Goal: Communication & Community: Participate in discussion

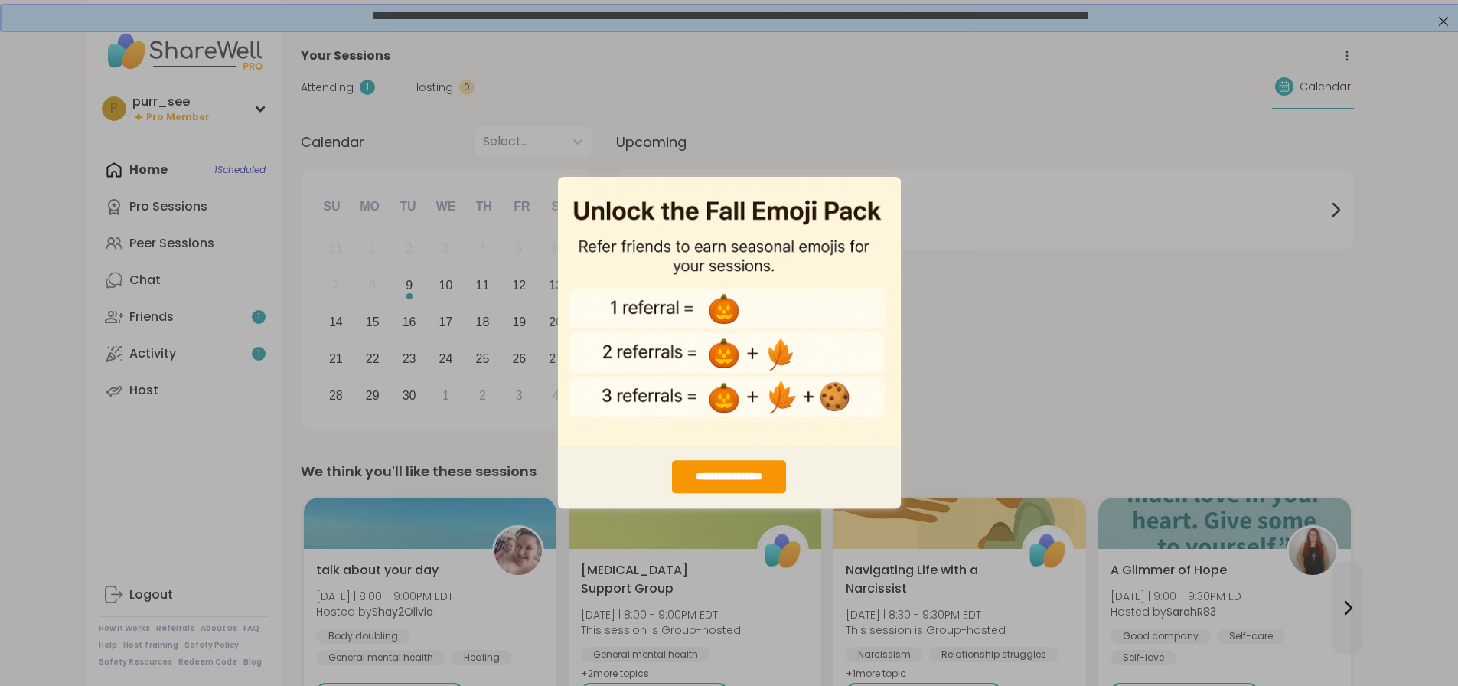
click at [1000, 103] on div "**********" at bounding box center [729, 343] width 1458 height 686
click at [524, 268] on div "**********" at bounding box center [729, 343] width 1458 height 686
click at [650, 237] on img "entering modal" at bounding box center [729, 310] width 343 height 269
click at [767, 475] on div "**********" at bounding box center [729, 477] width 114 height 33
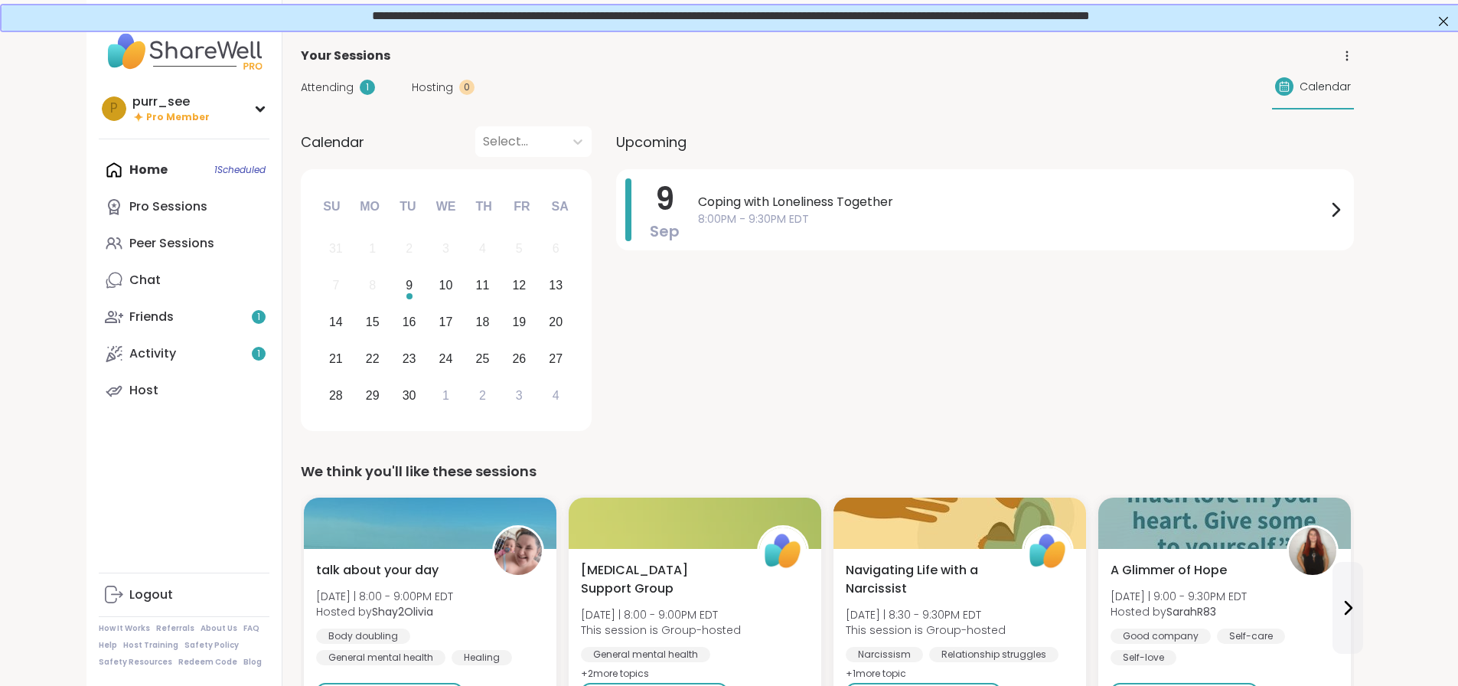
click at [129, 312] on div "Friends 1" at bounding box center [151, 316] width 44 height 17
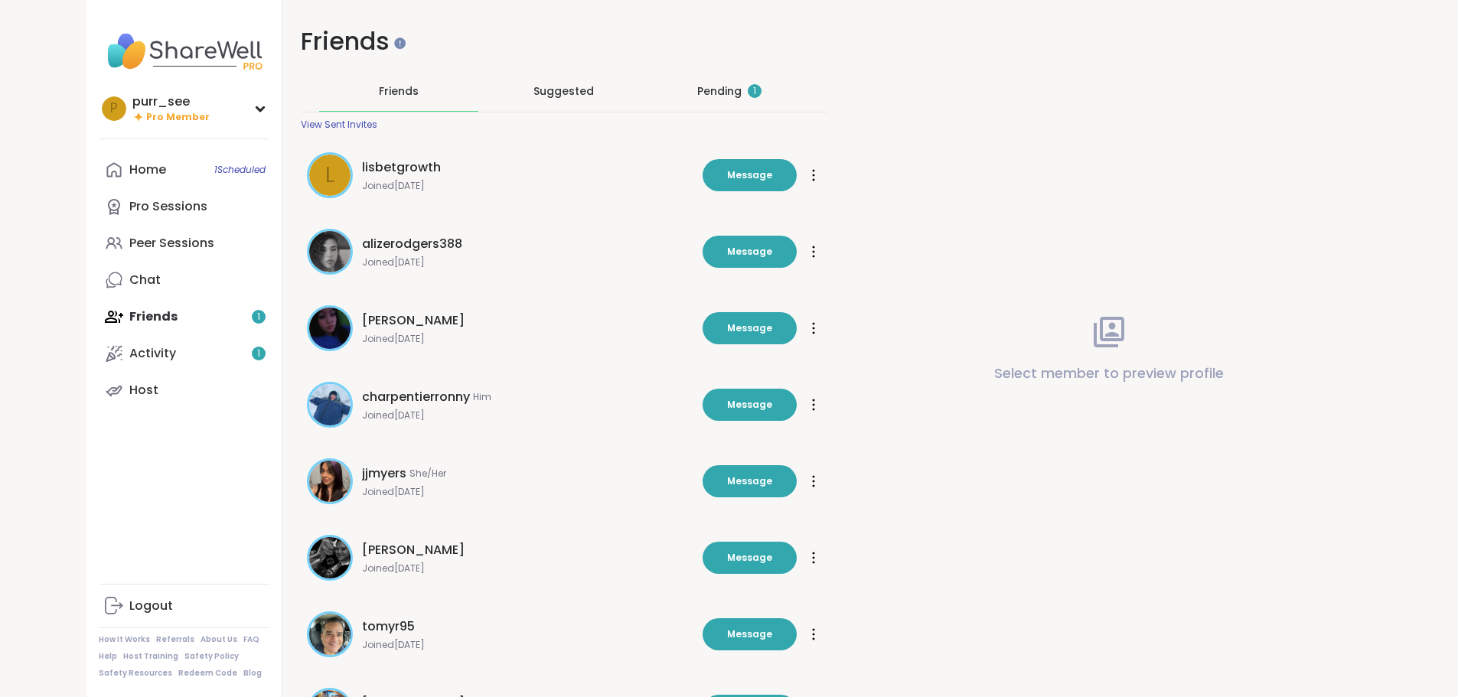
click at [719, 98] on div "Pending 1" at bounding box center [729, 91] width 159 height 40
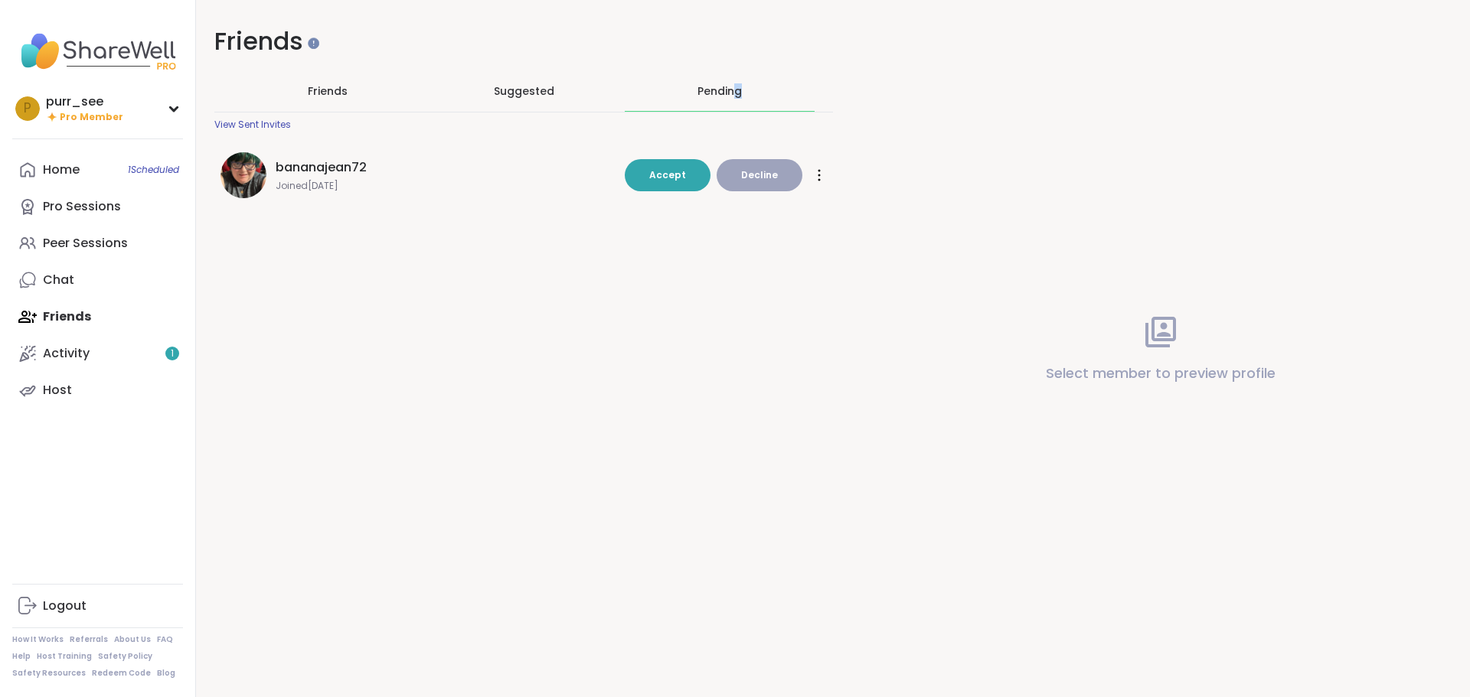
click at [681, 181] on span "Accept" at bounding box center [667, 175] width 37 height 14
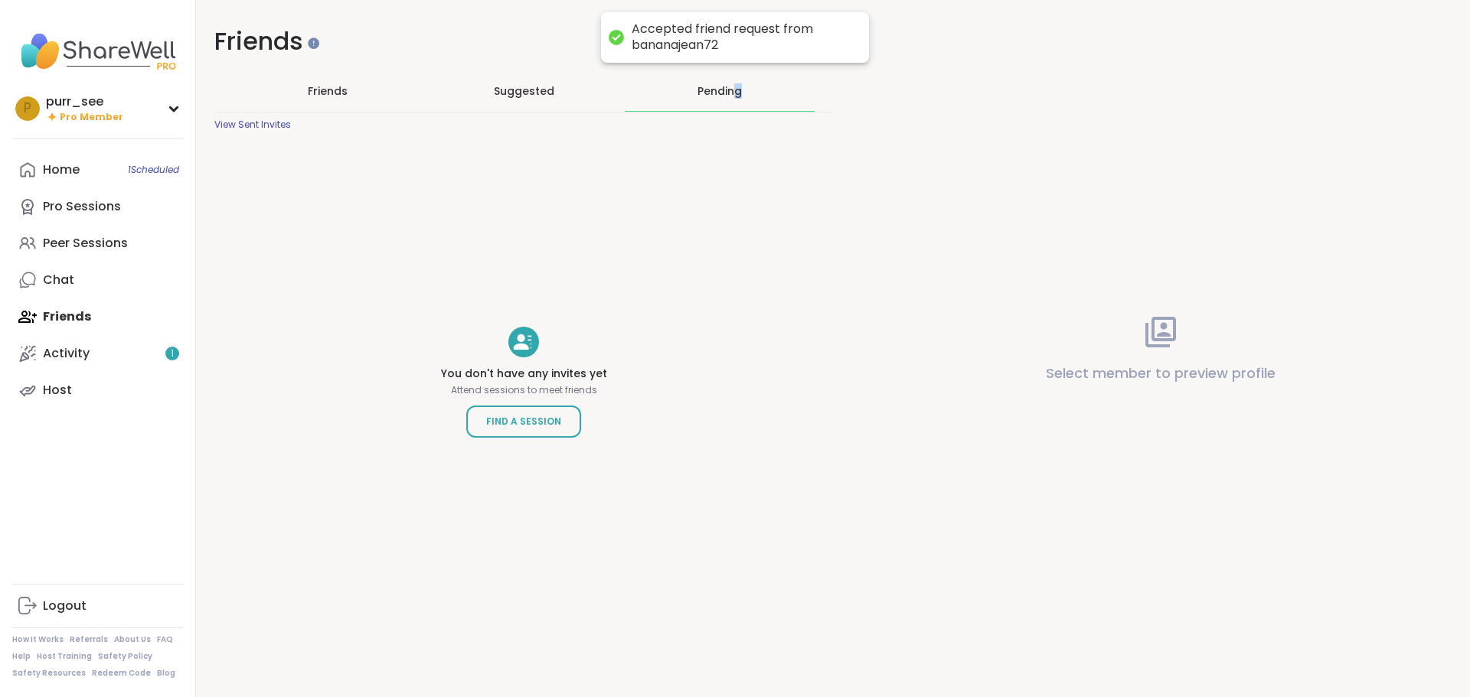
click at [71, 370] on link "Activity 1" at bounding box center [97, 353] width 171 height 37
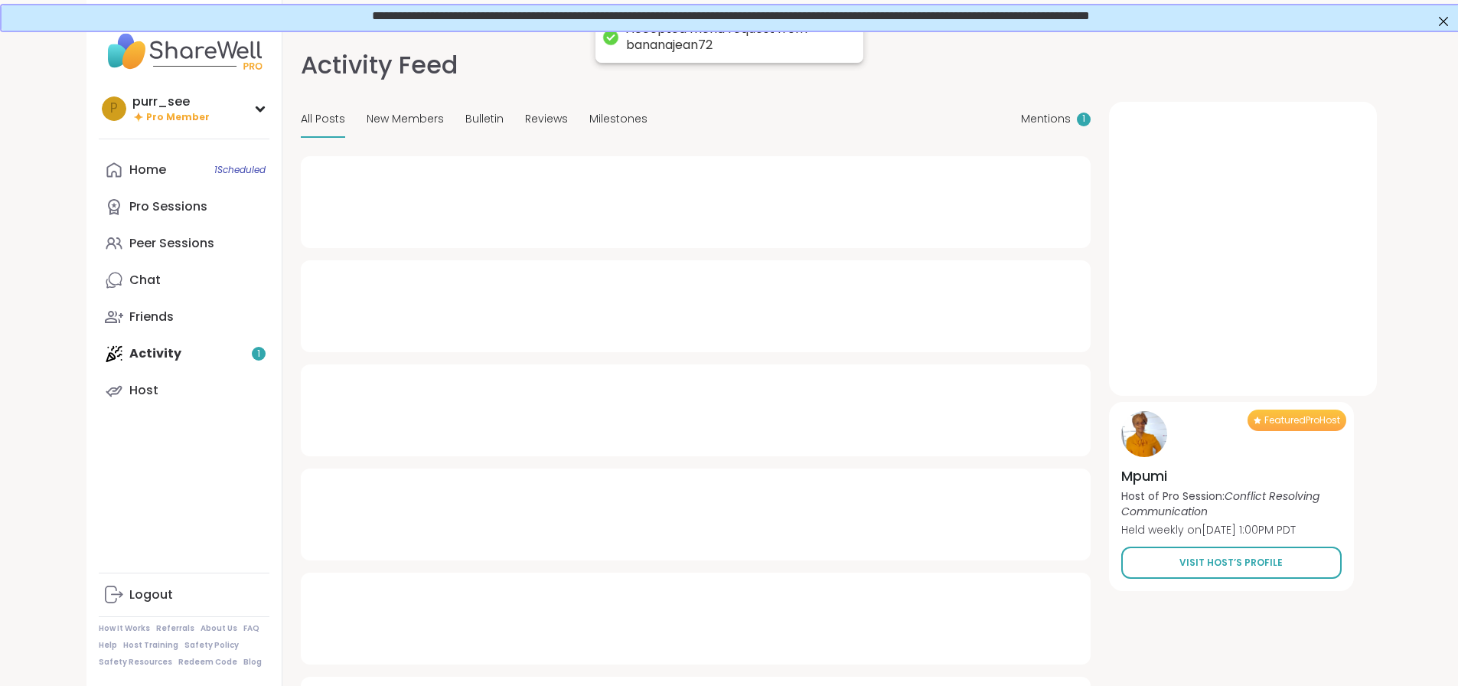
click at [99, 369] on div "Home 1 Scheduled Pro Sessions Peer Sessions Chat Friends Activity 1 Host" at bounding box center [184, 280] width 171 height 257
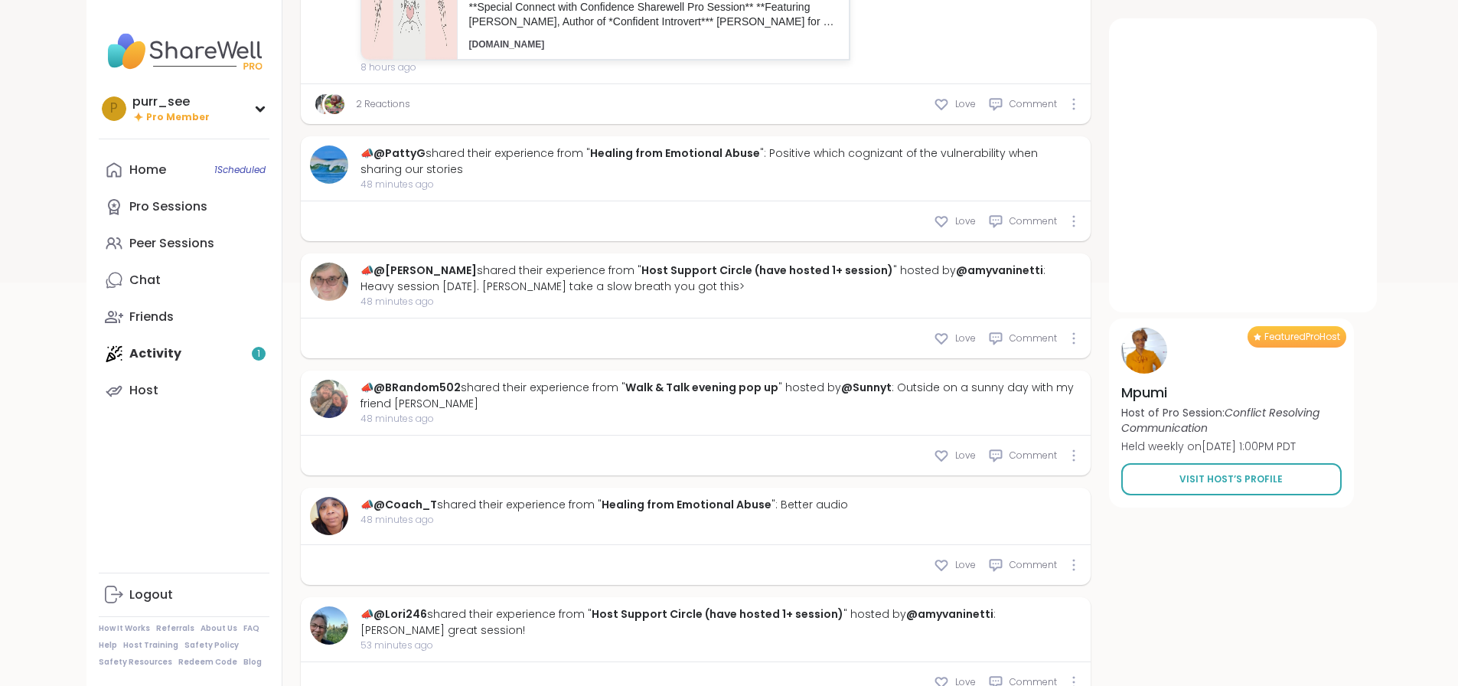
scroll to position [466, 0]
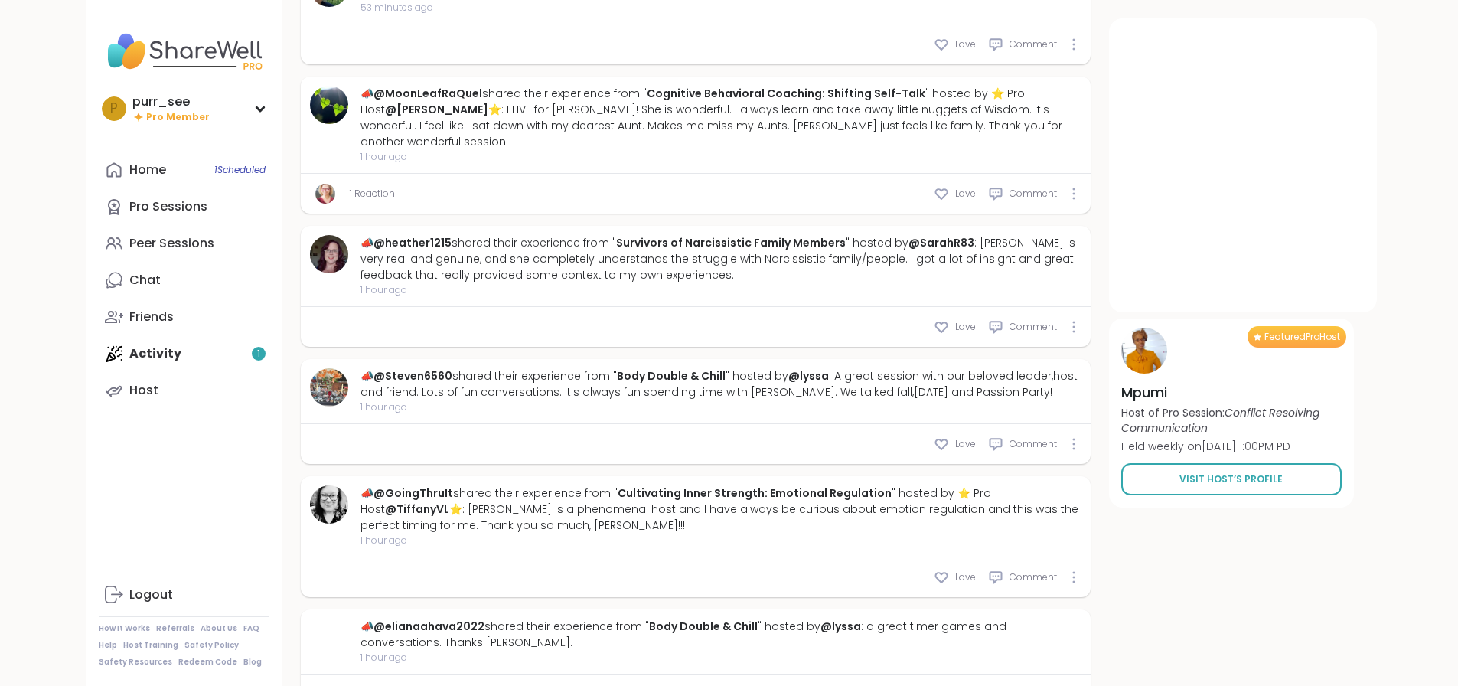
type textarea "*"
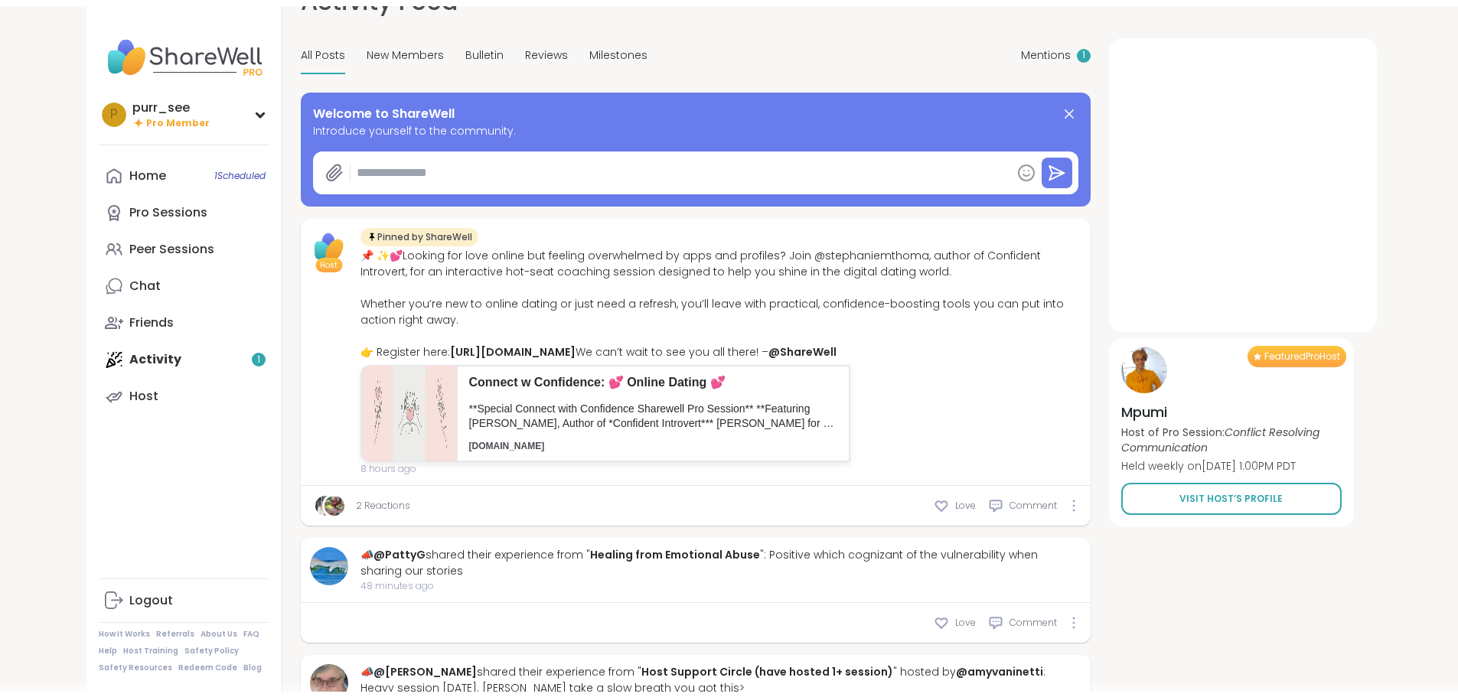
scroll to position [0, 0]
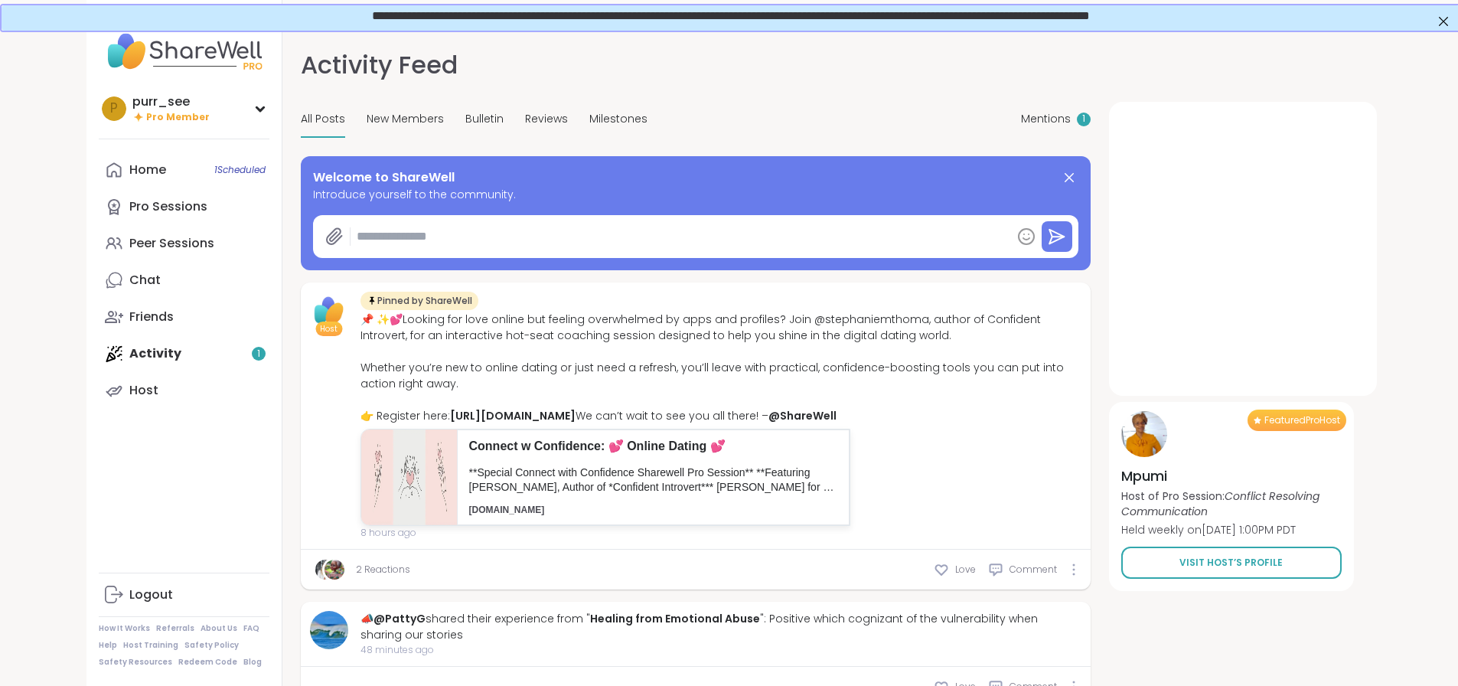
click at [129, 204] on div "Pro Sessions" at bounding box center [168, 206] width 78 height 17
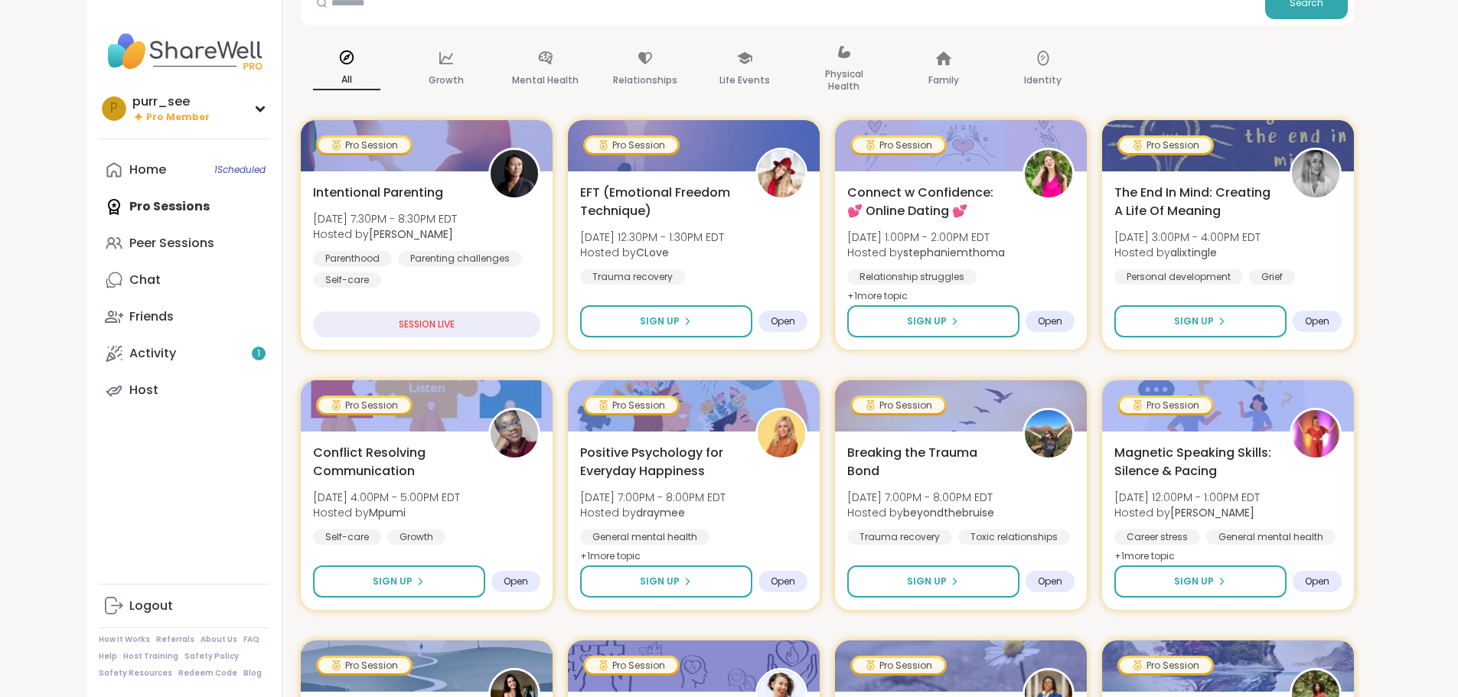
scroll to position [18, 0]
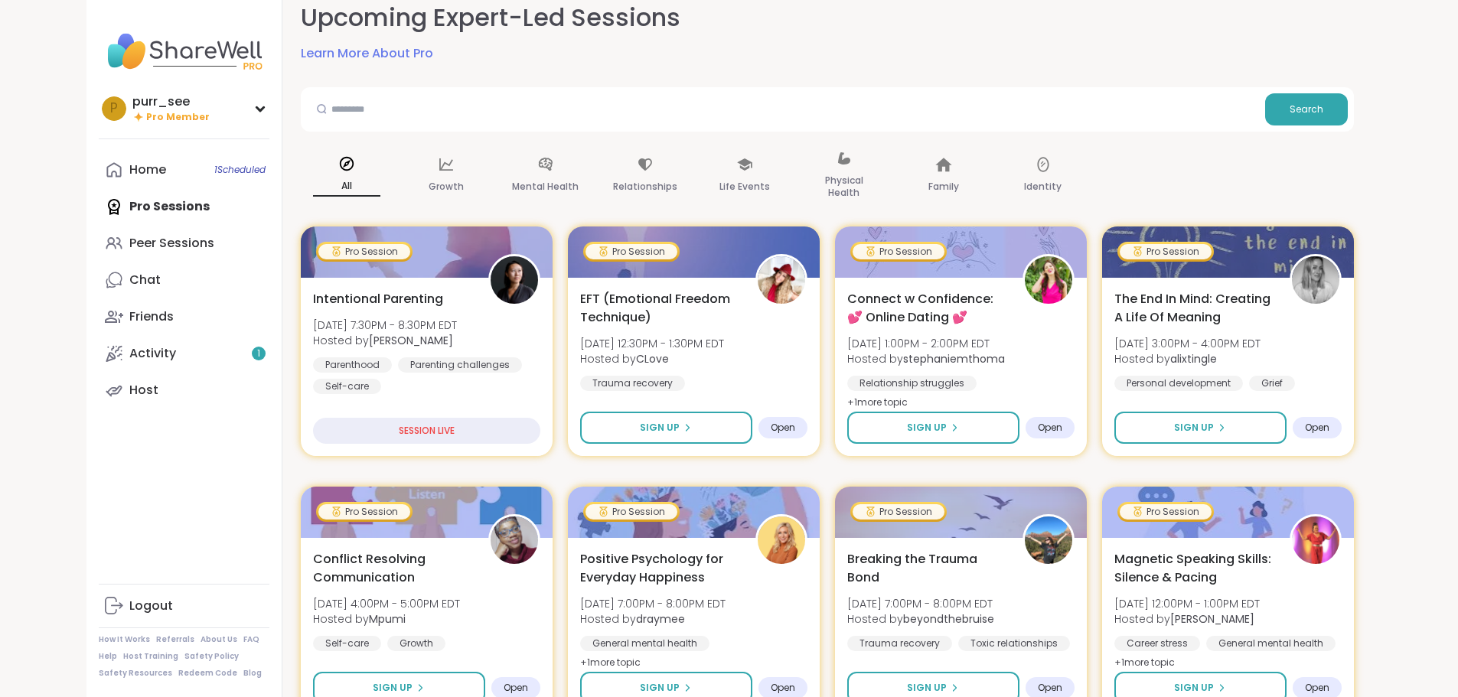
click at [129, 162] on div "Home 1 Scheduled" at bounding box center [147, 170] width 37 height 17
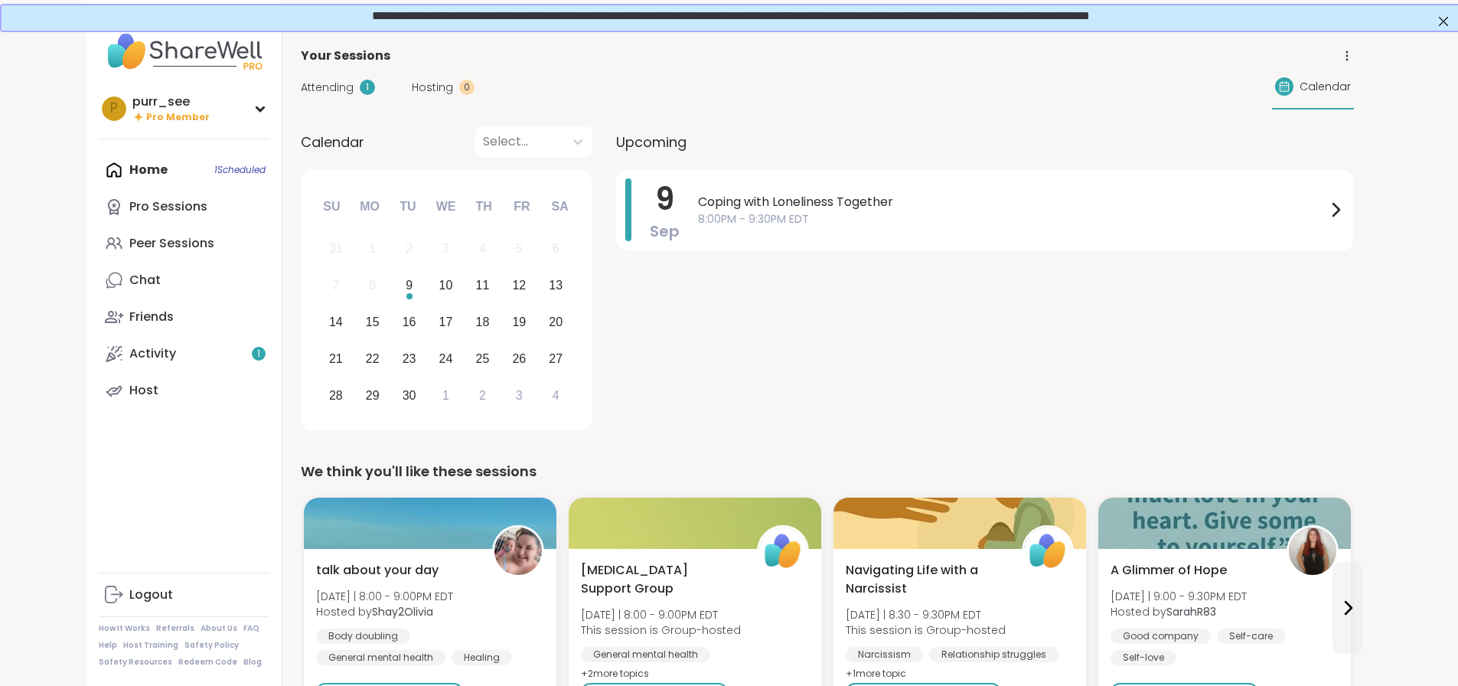
click at [814, 226] on span "8:00PM - 9:30PM EDT" at bounding box center [1012, 219] width 628 height 16
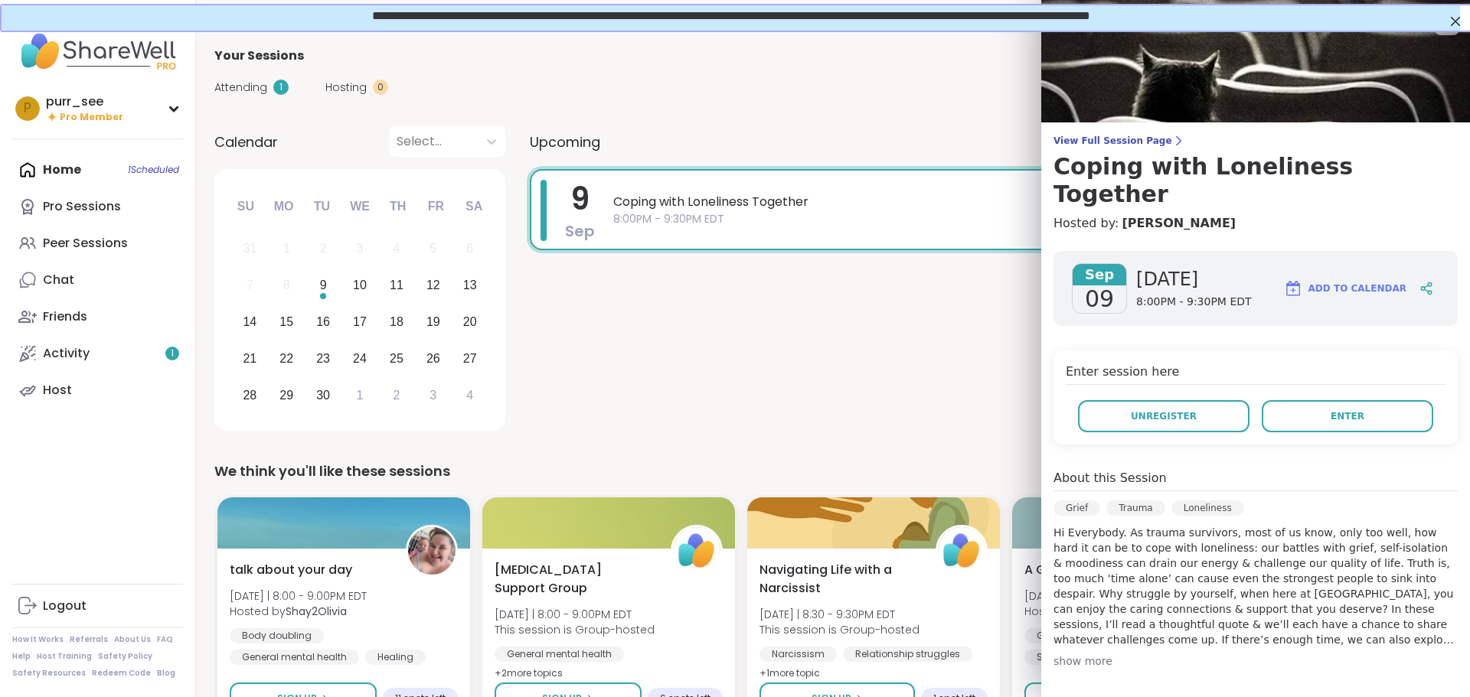
click at [810, 381] on div "[DATE] Coping with Loneliness Together 8:00PM - 9:30PM EDT" at bounding box center [991, 302] width 922 height 267
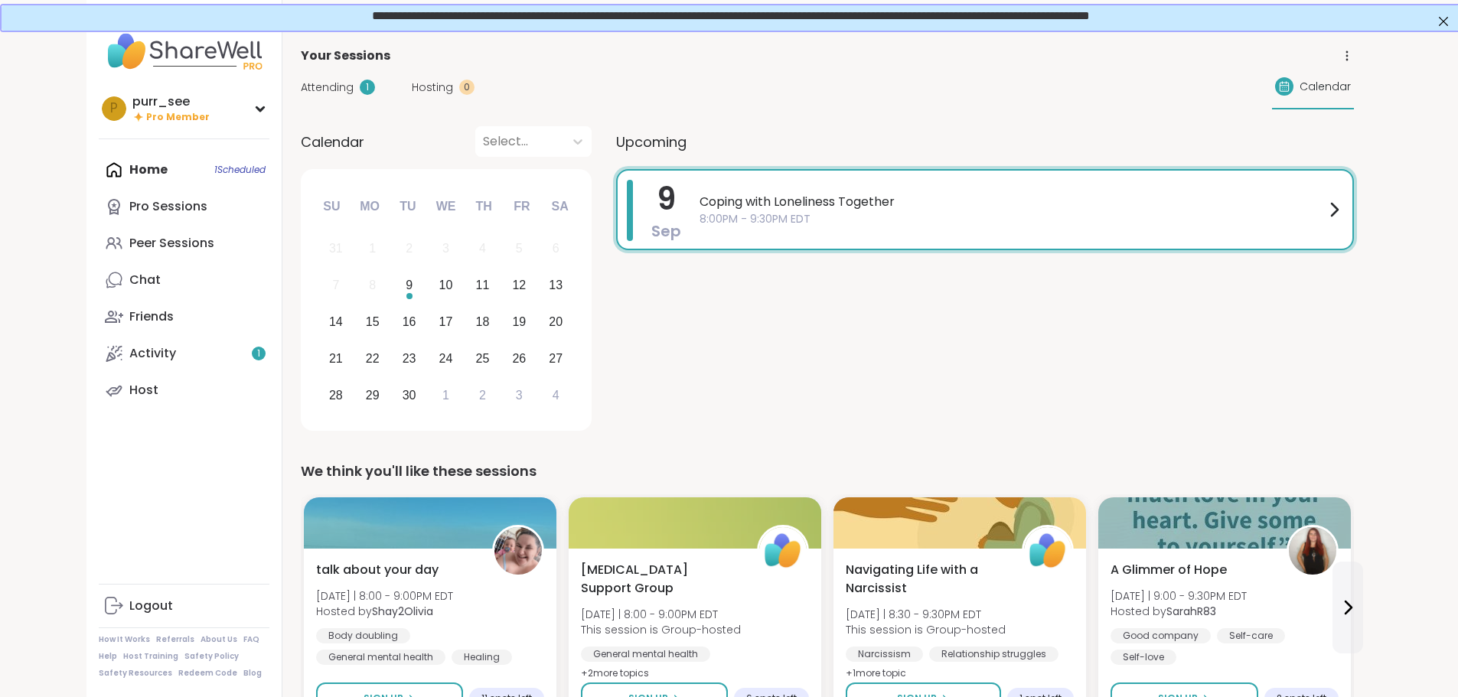
click at [954, 205] on span "Coping with Loneliness Together" at bounding box center [1012, 202] width 625 height 18
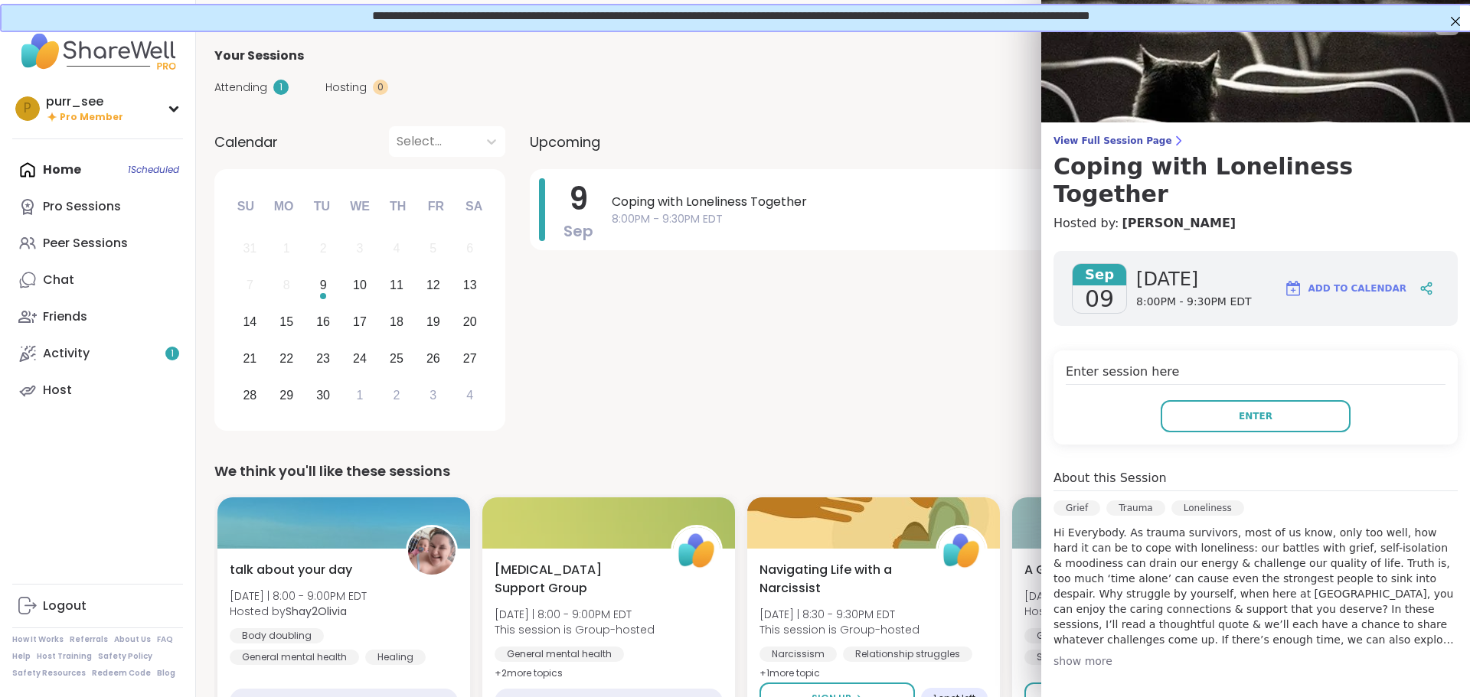
click at [1245, 410] on span "Enter" at bounding box center [1255, 417] width 34 height 14
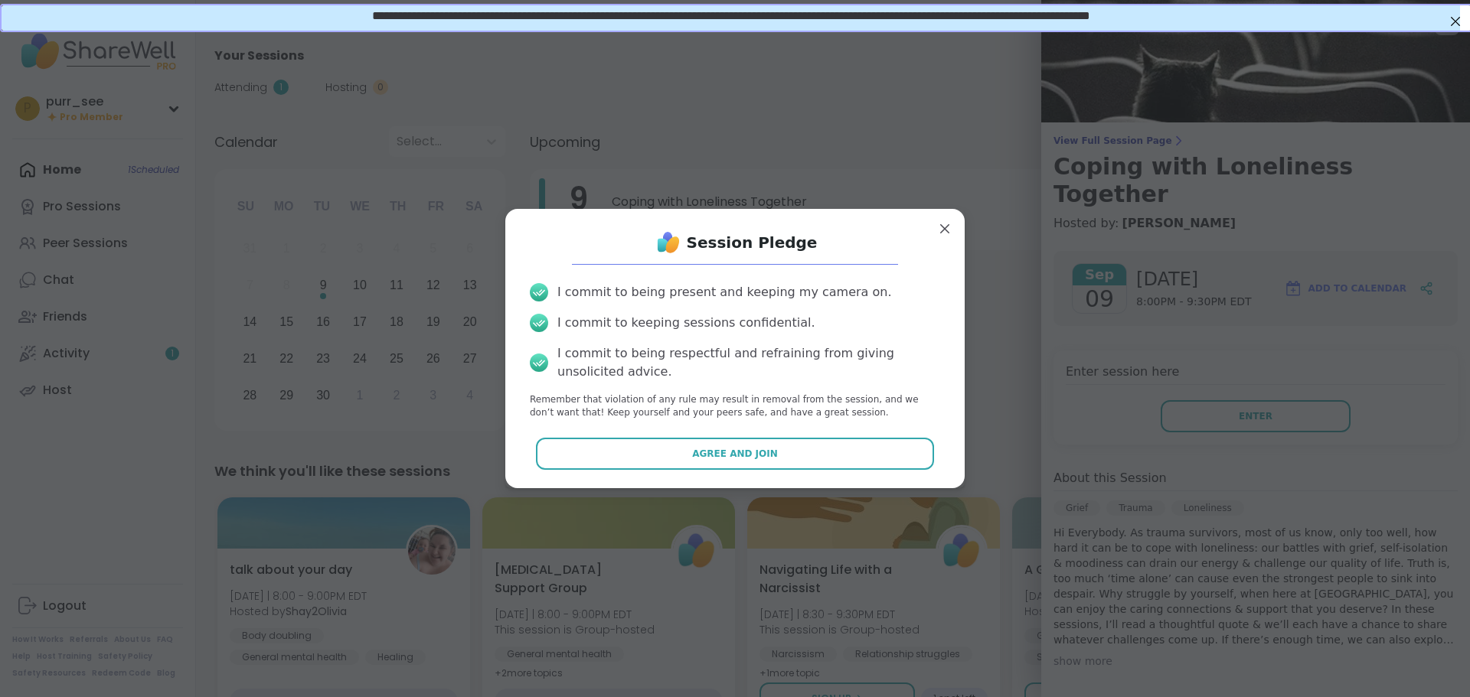
click at [815, 445] on button "Agree and Join" at bounding box center [735, 454] width 399 height 32
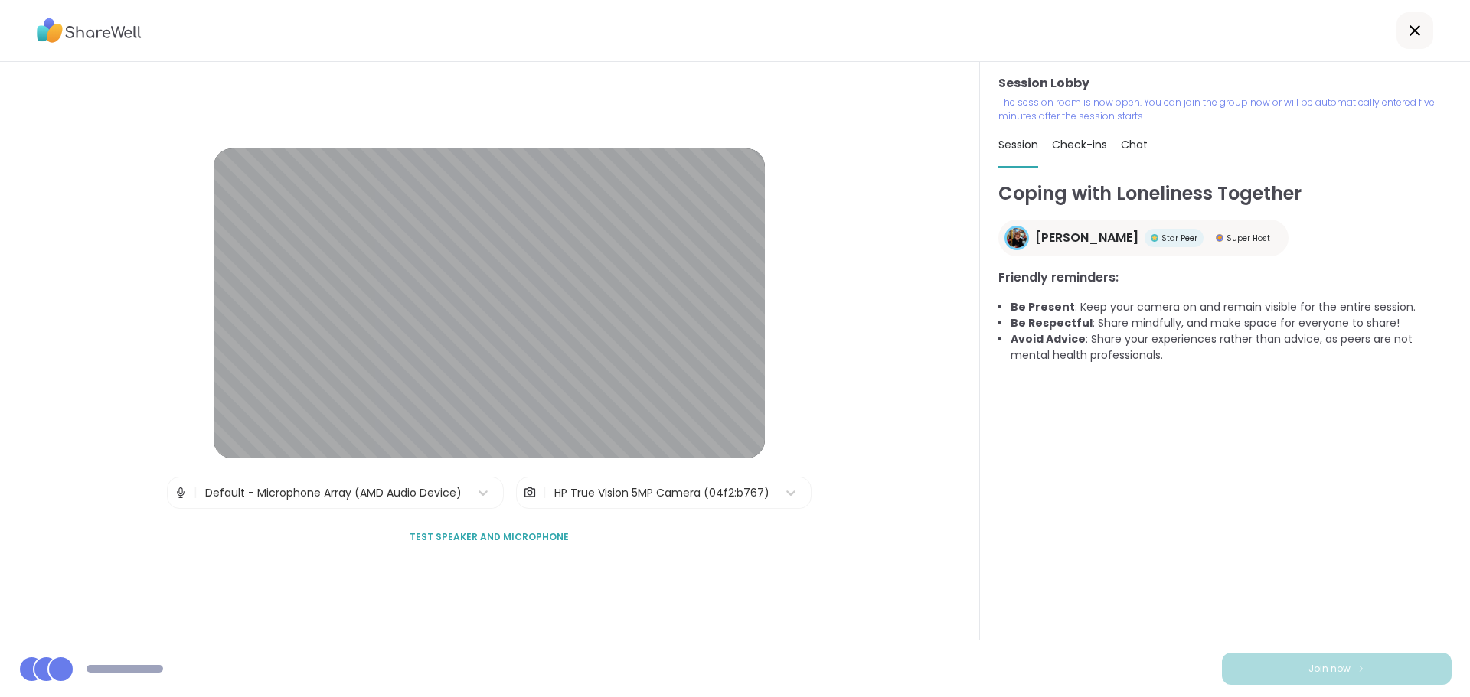
click at [1193, 498] on div "Coping with Loneliness Together [PERSON_NAME] Peer Super Host Friendly reminder…" at bounding box center [1224, 410] width 453 height 460
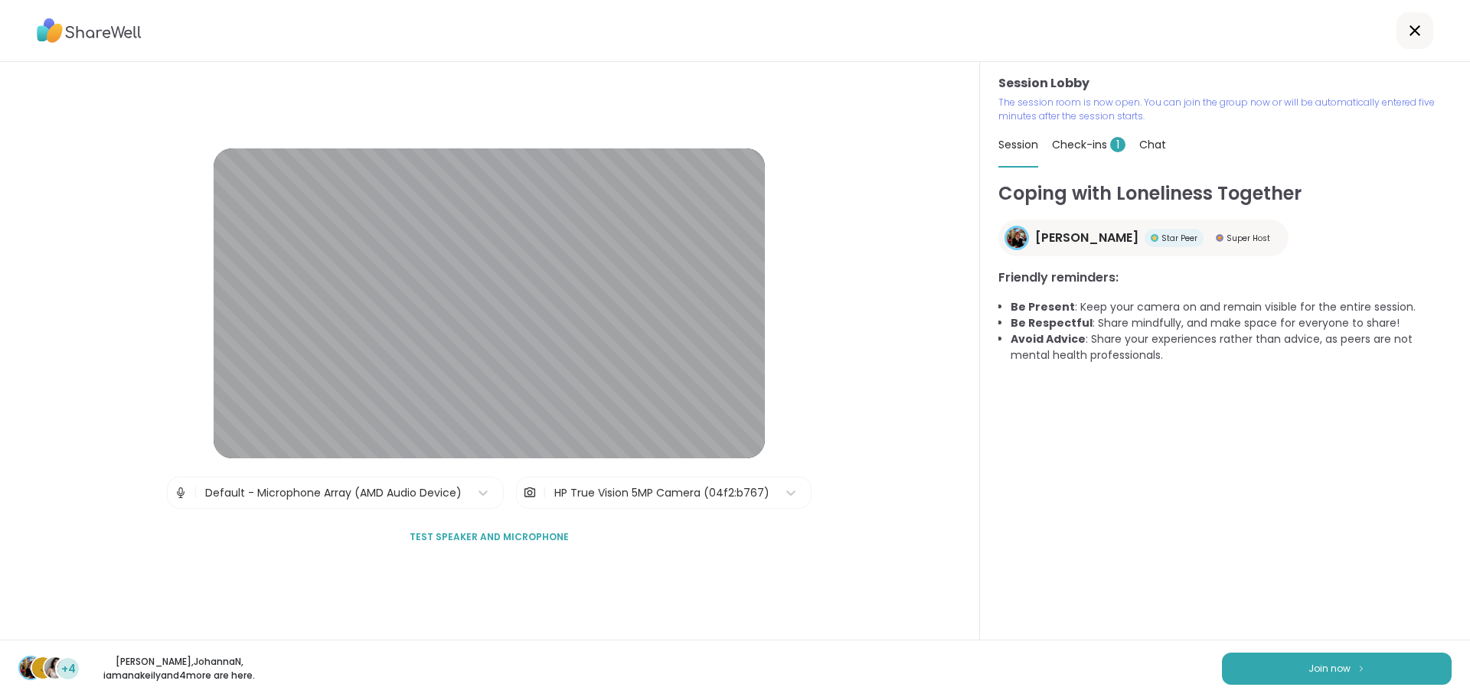
click at [1292, 657] on button "Join now" at bounding box center [1337, 669] width 230 height 32
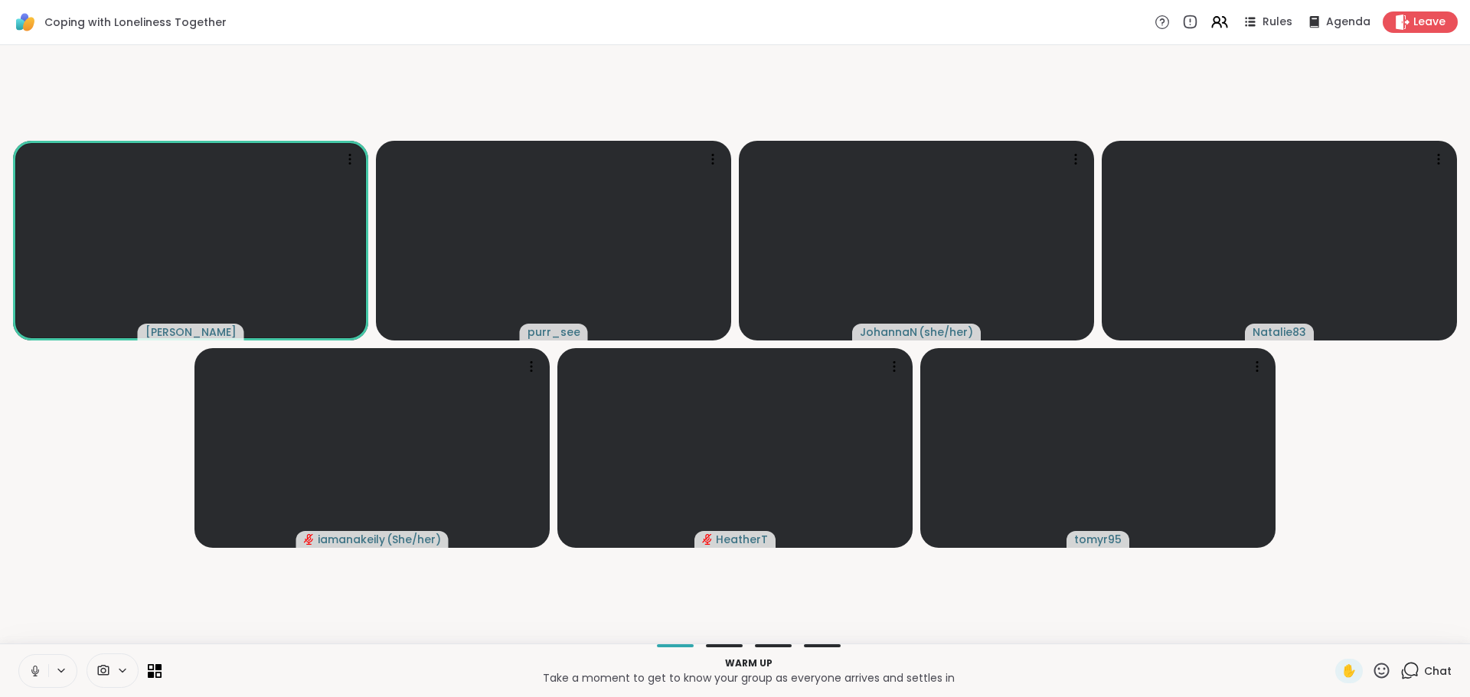
click at [446, 46] on div "[PERSON_NAME] purr_see [PERSON_NAME] ( she/her ) Natalie83 iamanakeily ( She/he…" at bounding box center [735, 344] width 1470 height 599
click at [1346, 431] on video-player-container "[PERSON_NAME] purr_see [PERSON_NAME] ( she/her ) Natalie83 iamanakeily ( She/he…" at bounding box center [734, 344] width 1451 height 586
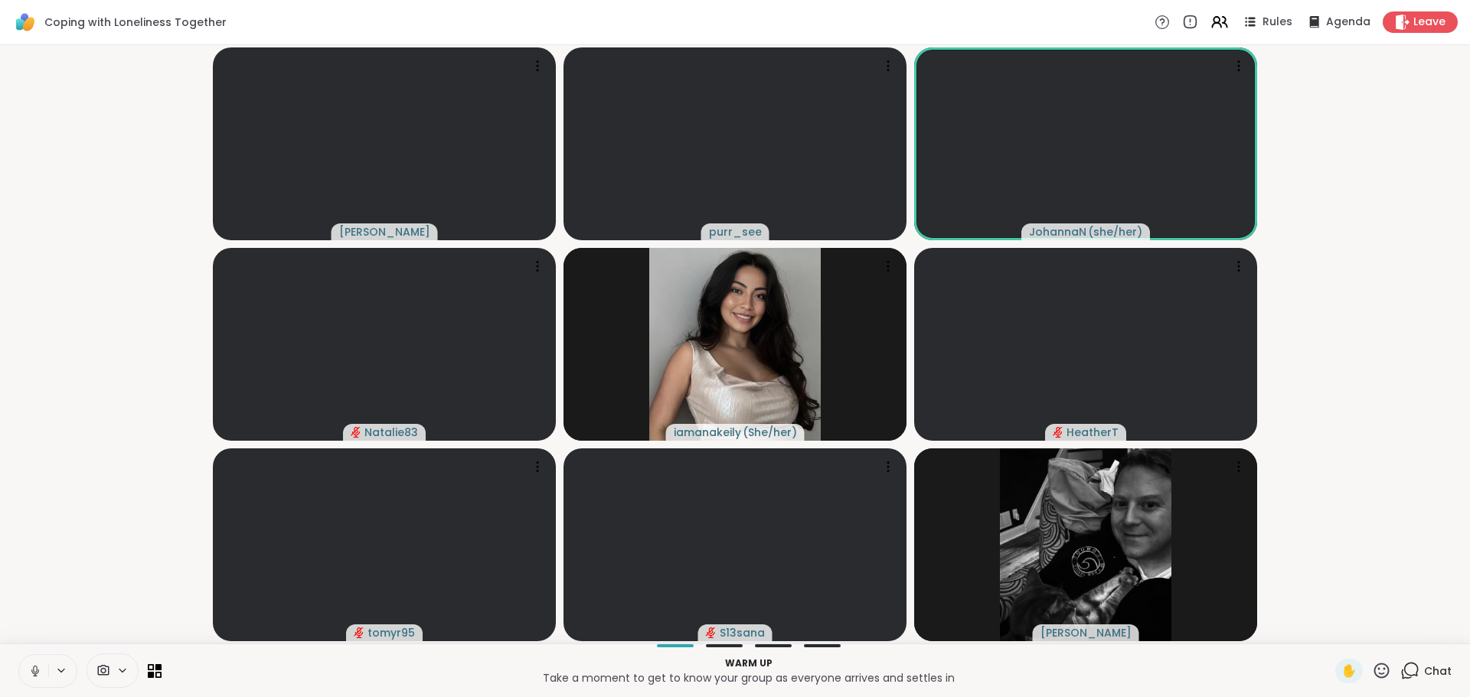
click at [1377, 477] on video-player-container "[PERSON_NAME] purr_see [PERSON_NAME] ( she/her ) Natalie83 iamanakeily ( She/he…" at bounding box center [734, 344] width 1451 height 586
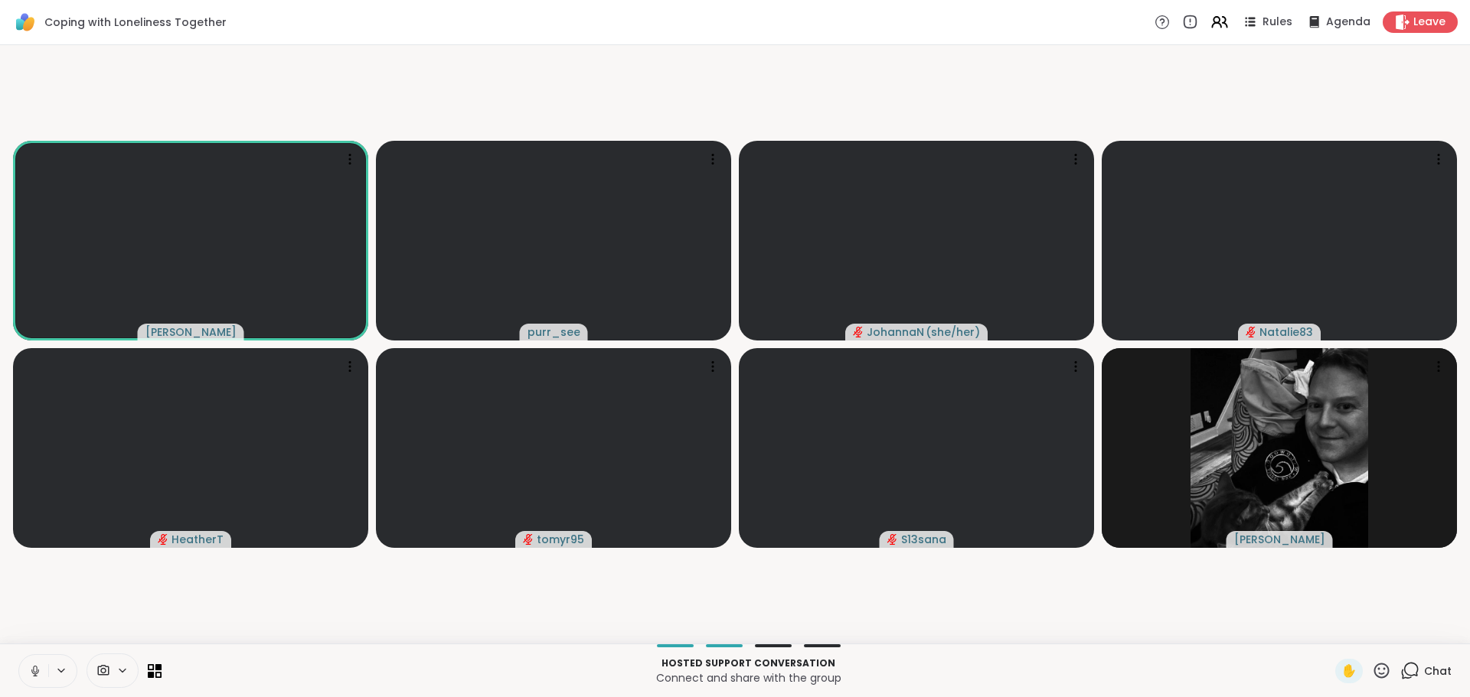
click at [35, 674] on icon at bounding box center [34, 675] width 1 height 3
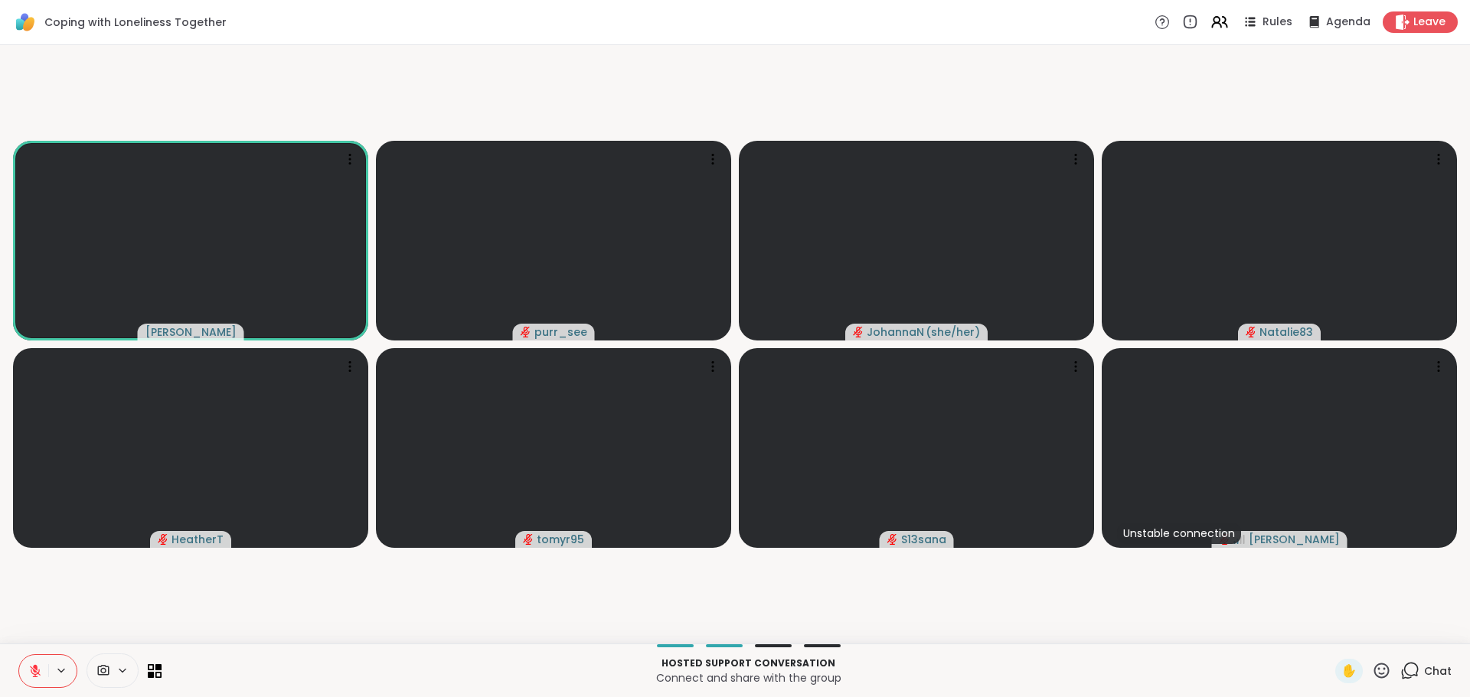
click at [937, 588] on video-player-container "[PERSON_NAME] purr_see [PERSON_NAME] ( she/her ) Natalie83 HeatherT tomyr95 S13…" at bounding box center [734, 344] width 1451 height 586
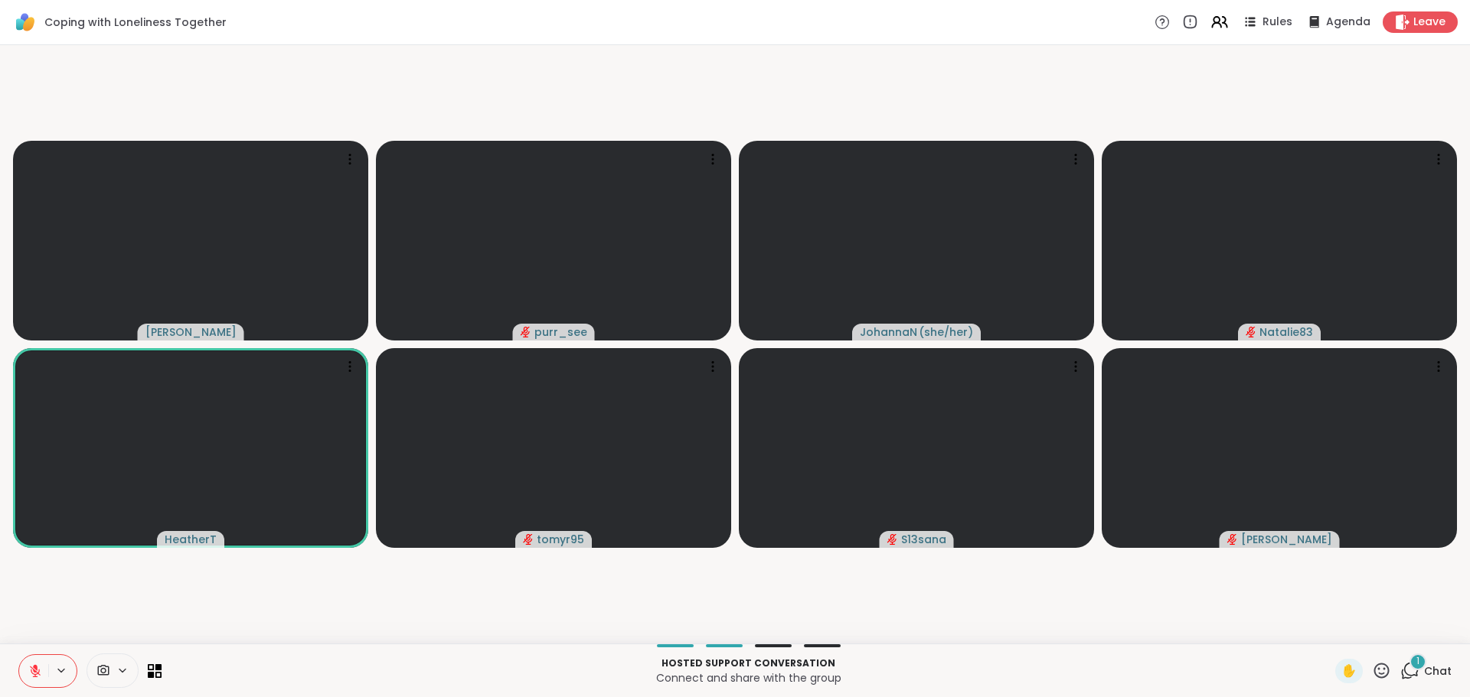
click at [34, 672] on icon at bounding box center [35, 671] width 11 height 11
click at [73, 602] on video-player-container "[PERSON_NAME] purr_see [PERSON_NAME] ( she/her ) Natalie83 HeatherT tomyr95 S13…" at bounding box center [734, 344] width 1451 height 586
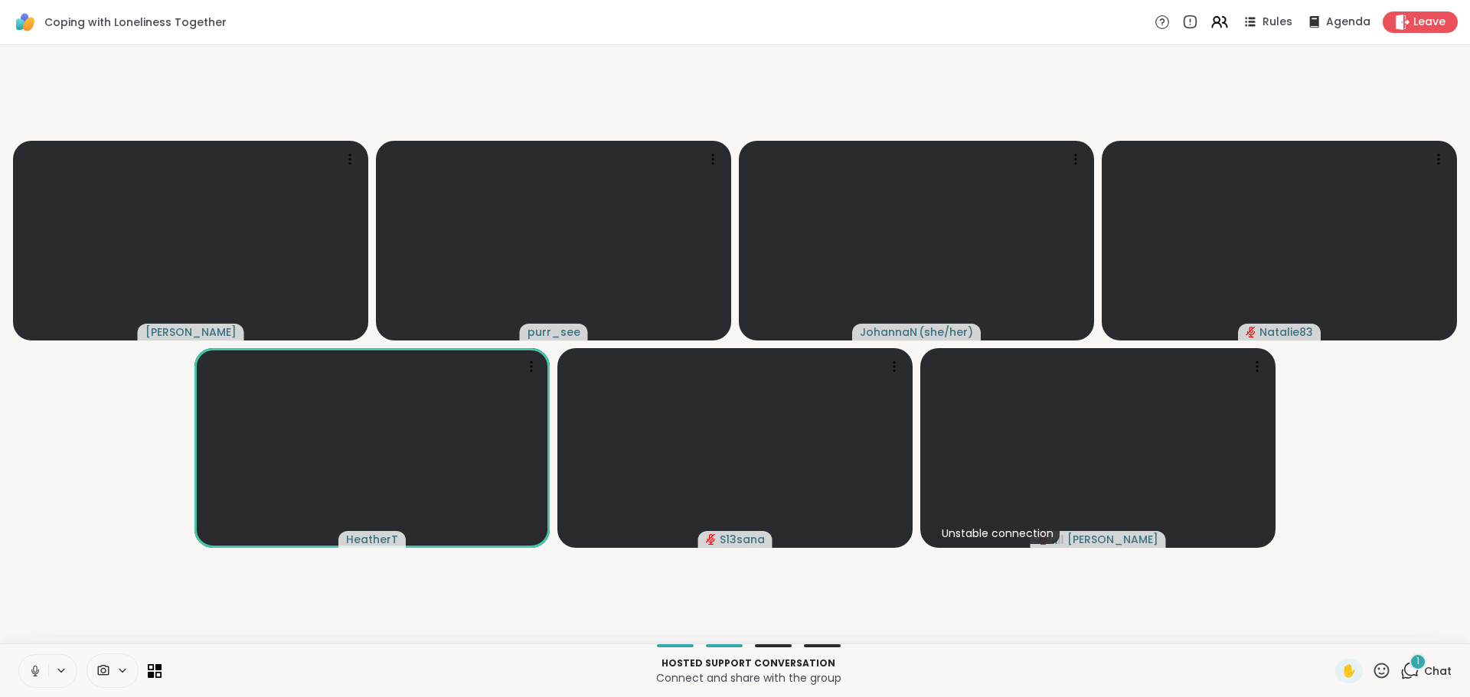
click at [1408, 674] on icon at bounding box center [1409, 670] width 19 height 19
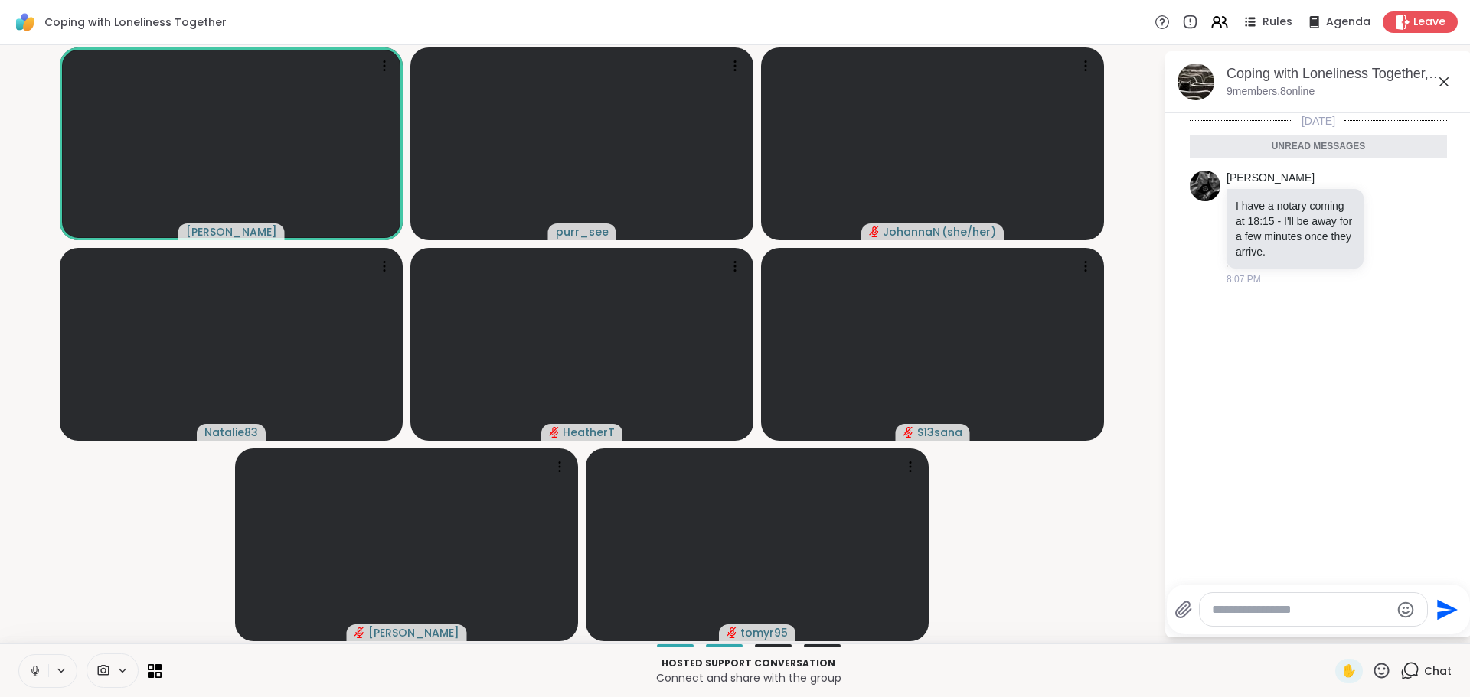
click at [24, 672] on button at bounding box center [33, 671] width 29 height 32
click at [53, 602] on video-player-container "[PERSON_NAME] purr_see [PERSON_NAME] ( she/her ) Natalie83 HeatherT S13sana [PE…" at bounding box center [581, 344] width 1145 height 586
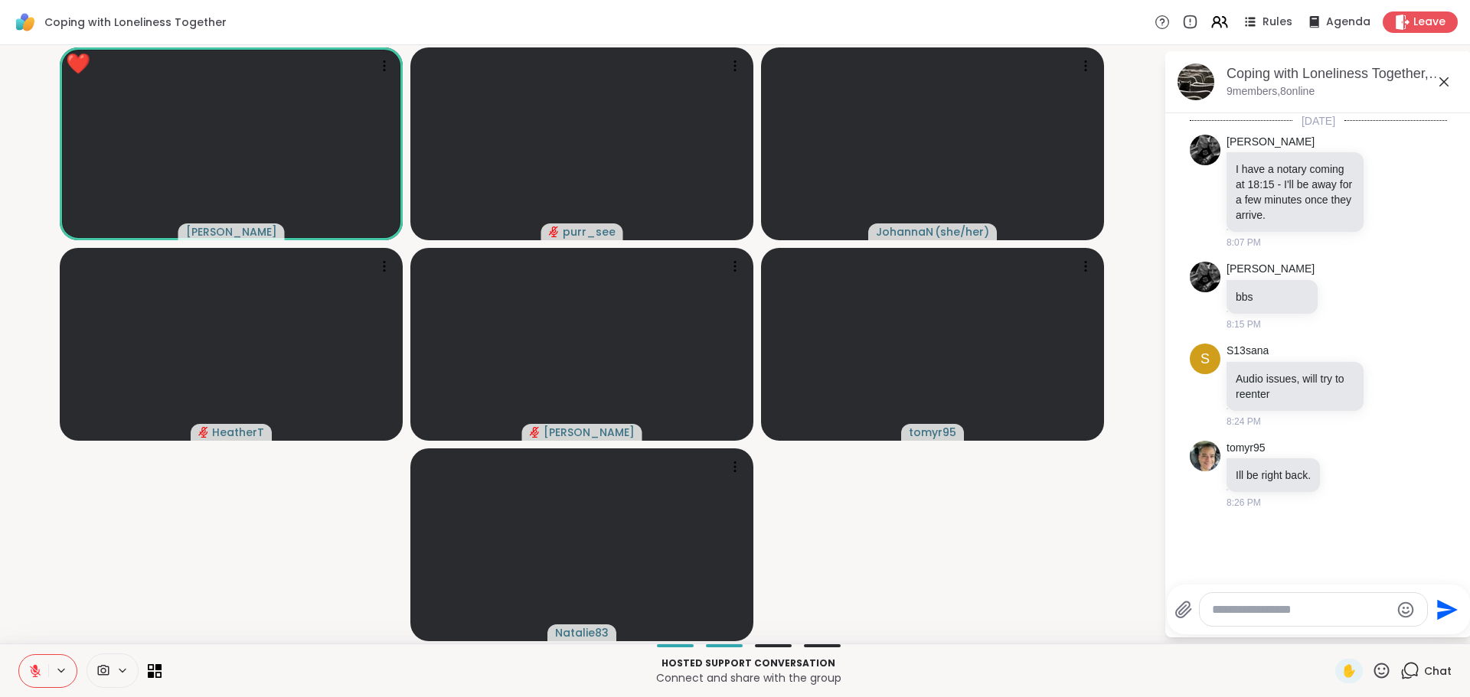
click at [200, 550] on video-player-container "❤️ [PERSON_NAME] ❤️ ❤️ ❤️ ❤️ ❤️ ❤️ ❤️ ❤️ ❤️ ❤️ ❤️ ❤️ ❤️ ❤️ ❤️ ❤️ purr_see [PERS…" at bounding box center [581, 344] width 1145 height 586
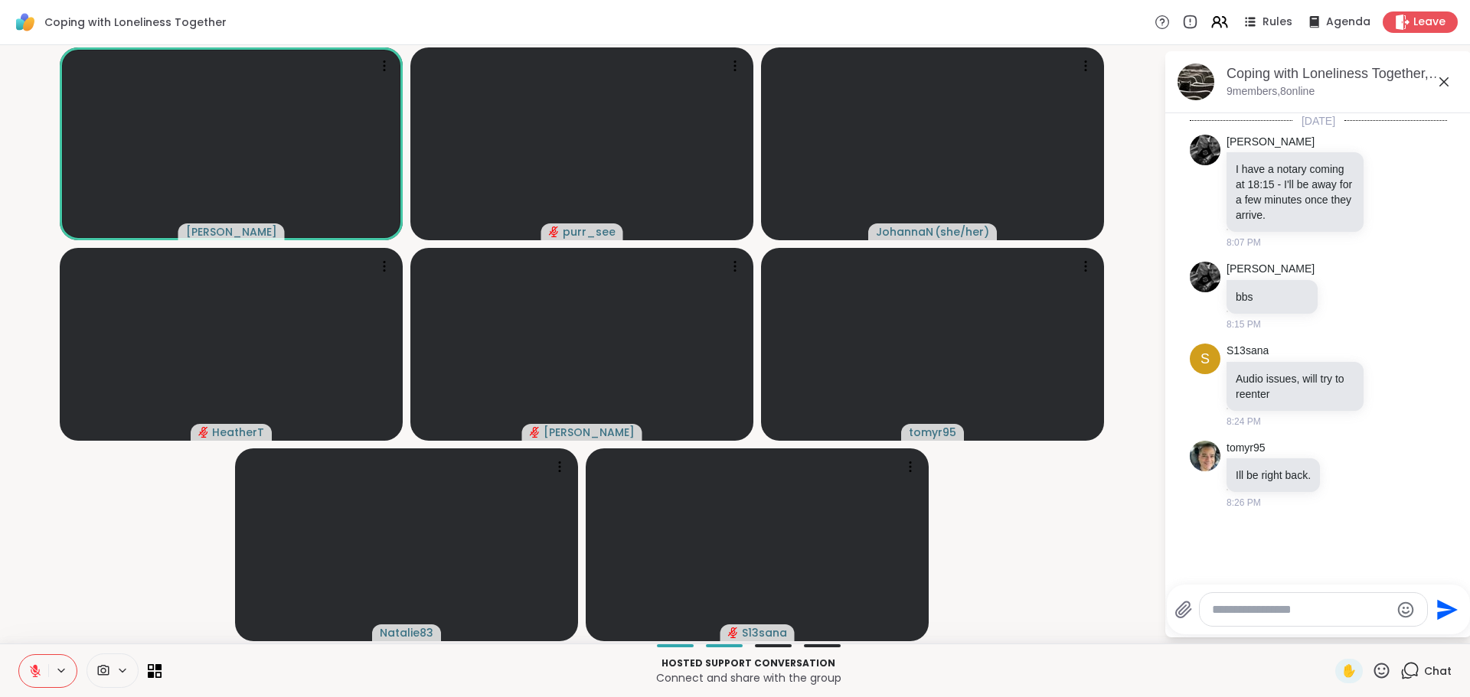
click at [230, 573] on video-player-container "[PERSON_NAME] purr_see [PERSON_NAME] ( she/her ) [PERSON_NAME] tomyr95 Natalie8…" at bounding box center [581, 344] width 1145 height 586
click at [90, 568] on video-player-container "[PERSON_NAME] purr_see [PERSON_NAME] ( she/her ) [PERSON_NAME] tomyr95 Natalie8…" at bounding box center [581, 344] width 1145 height 586
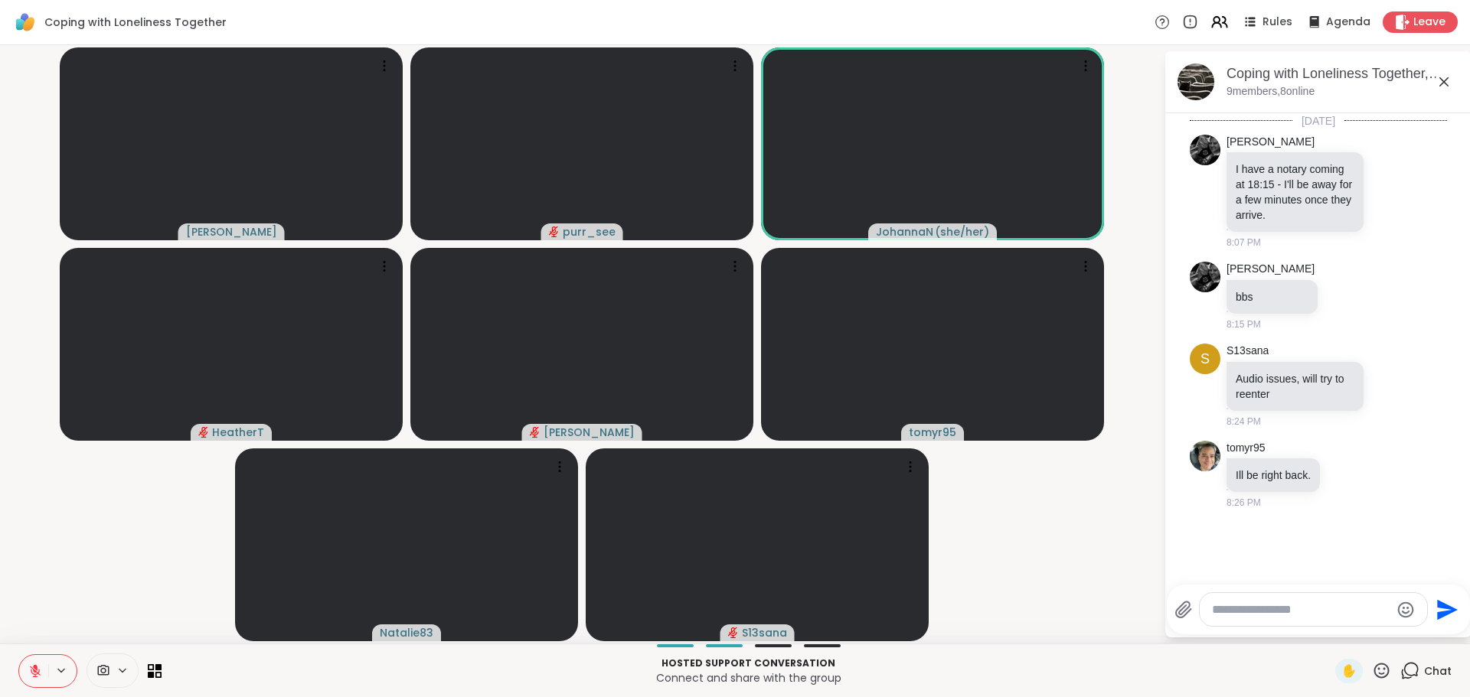
click at [35, 671] on icon at bounding box center [35, 671] width 11 height 11
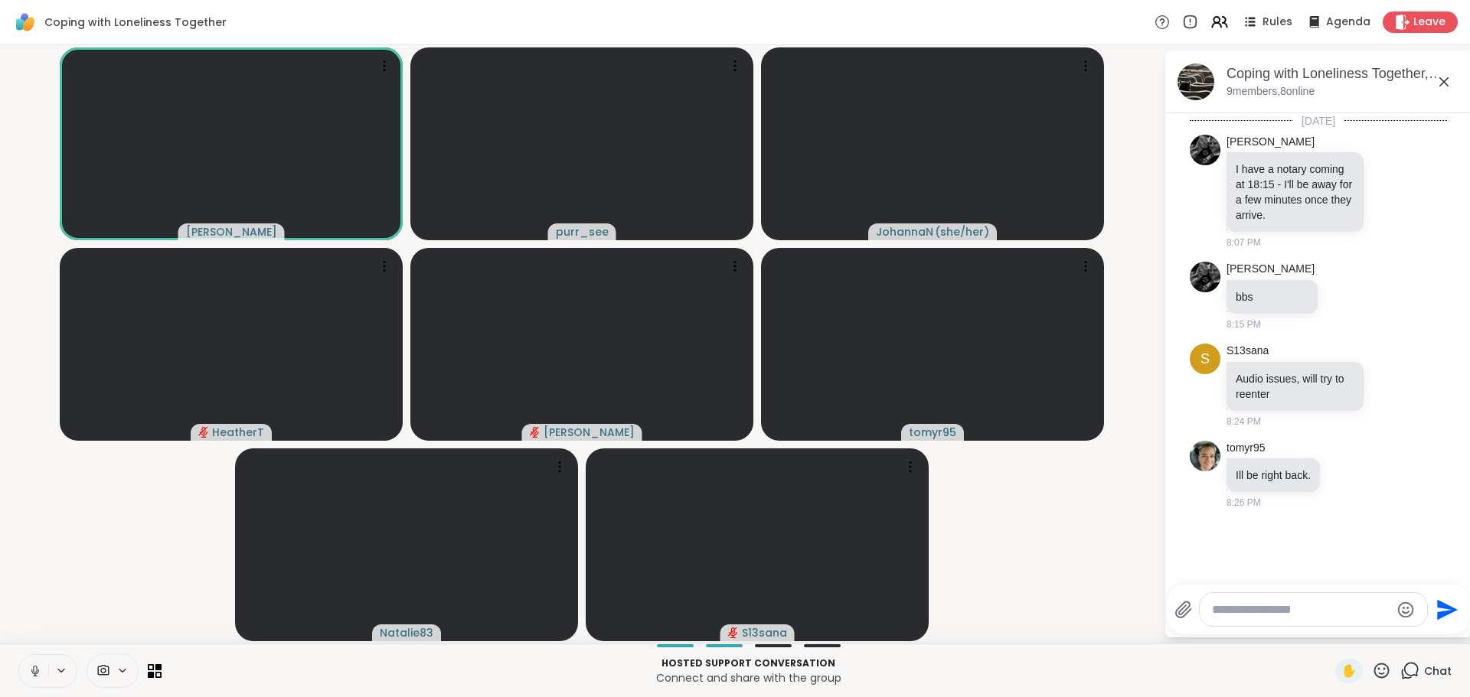
click at [95, 553] on video-player-container "[PERSON_NAME] purr_see [PERSON_NAME] ( she/her ) [PERSON_NAME] tomyr95 Natalie8…" at bounding box center [581, 344] width 1145 height 586
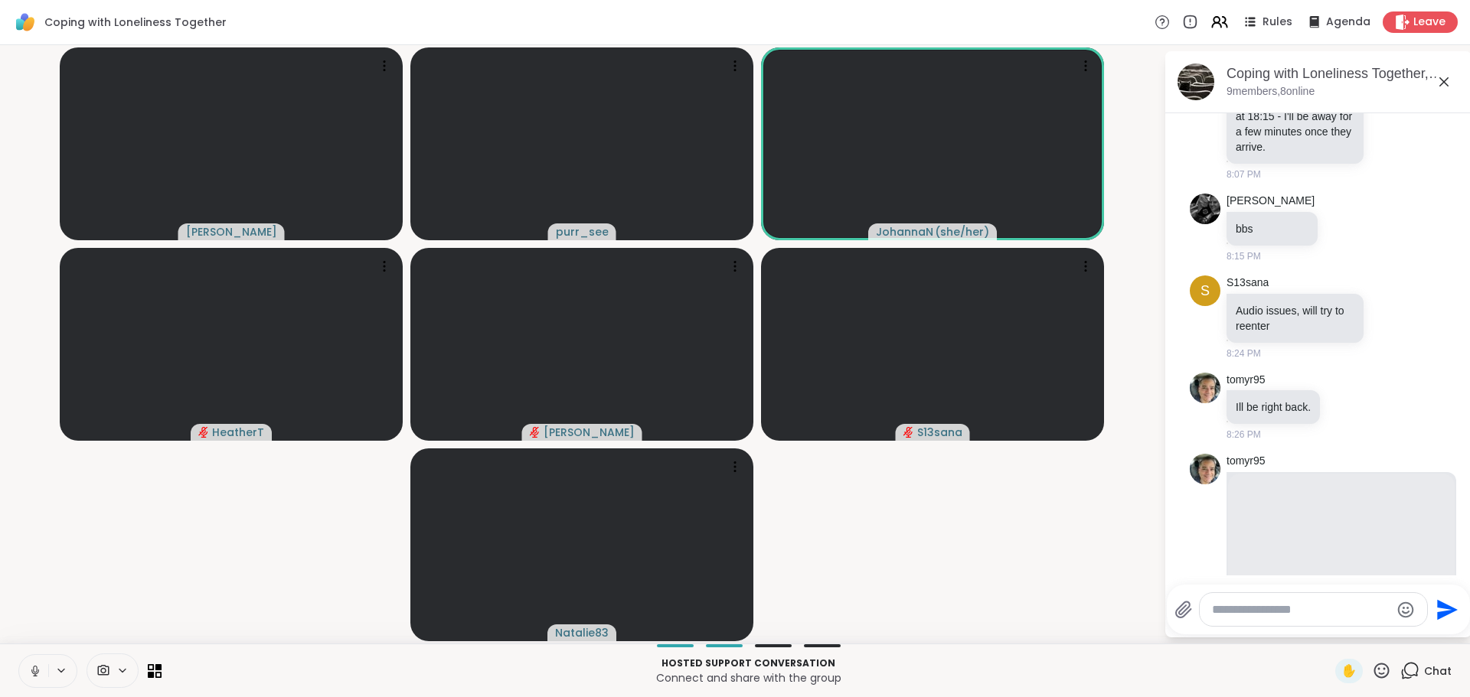
scroll to position [332, 0]
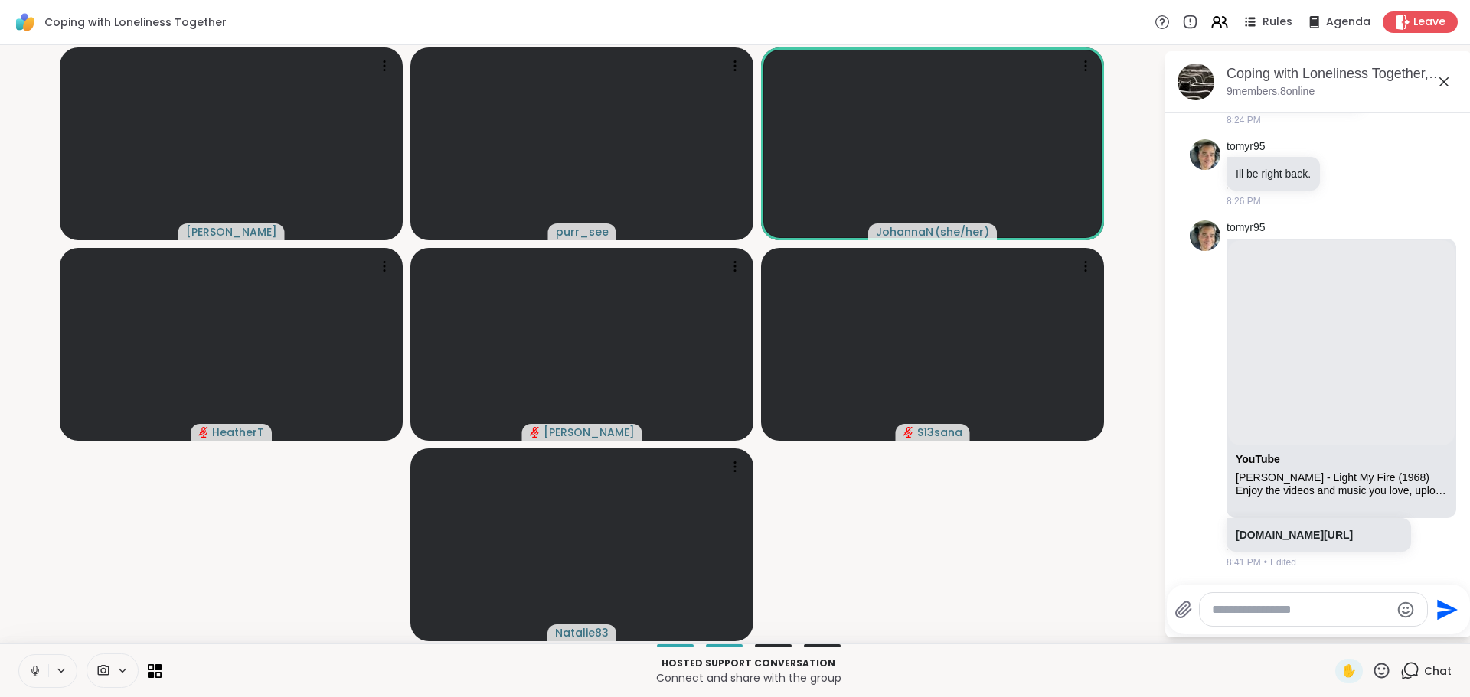
click at [985, 527] on video-player-container "[PERSON_NAME] purr_see [PERSON_NAME] ( she/her ) [PERSON_NAME] S13sana Natalie83" at bounding box center [581, 344] width 1145 height 586
click at [1040, 491] on video-player-container "[PERSON_NAME] purr_see [PERSON_NAME] ( she/her ) [PERSON_NAME] S13sana Natalie83" at bounding box center [581, 344] width 1145 height 586
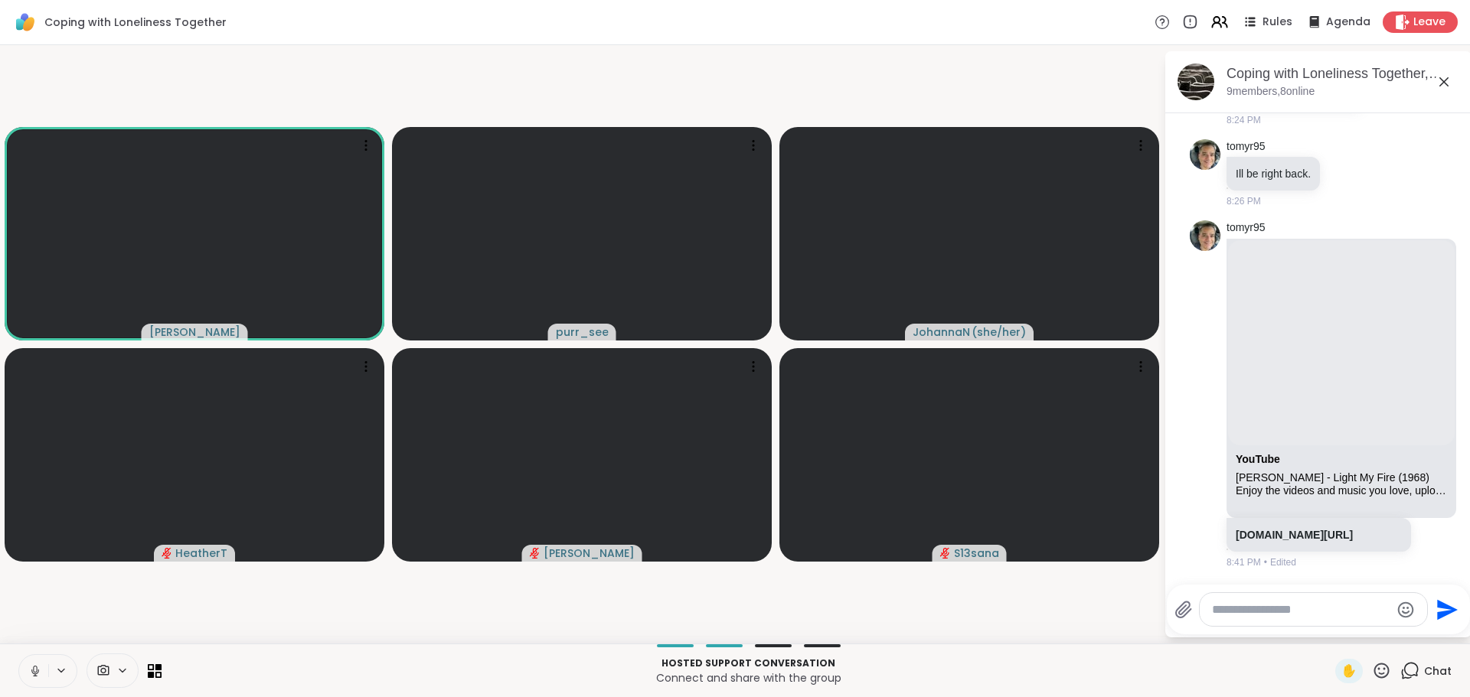
click at [759, 63] on video-player-container "[PERSON_NAME] purr_see [PERSON_NAME] ( she/her ) [PERSON_NAME] S13sana" at bounding box center [581, 344] width 1145 height 586
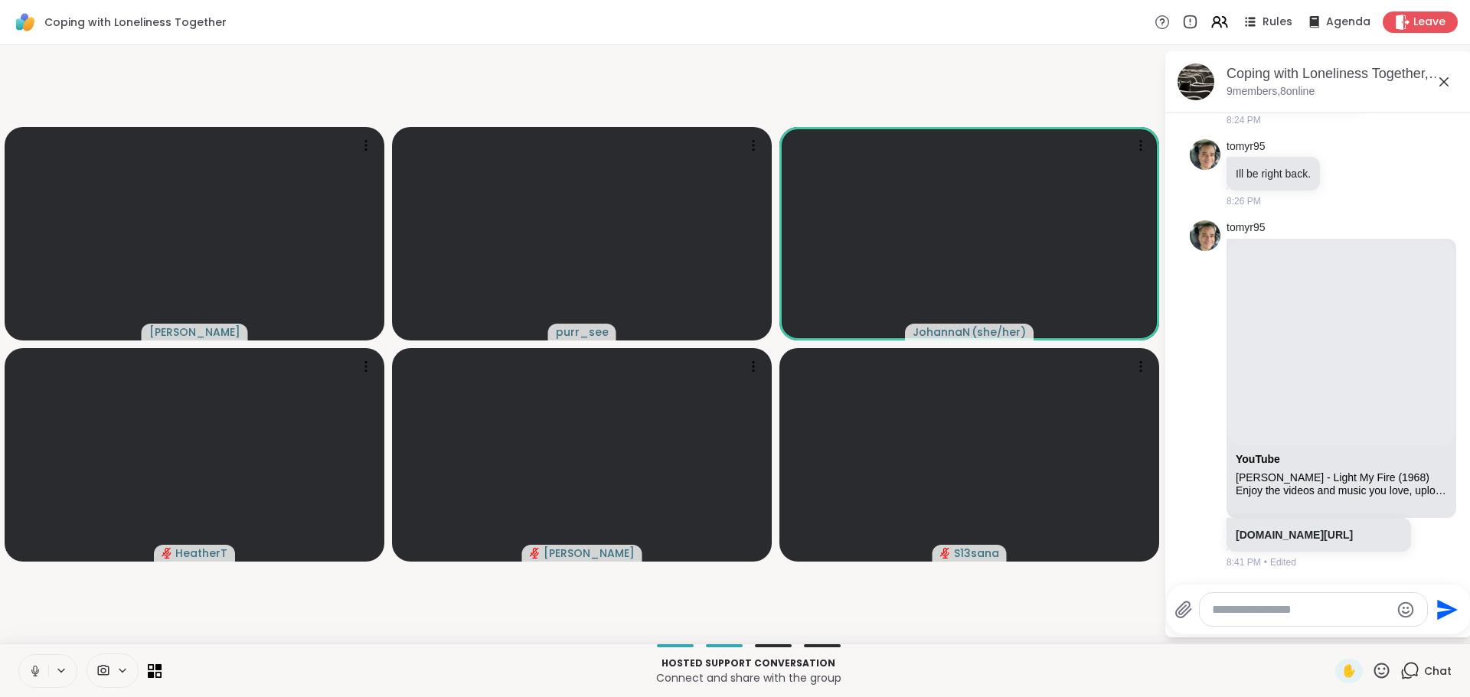
click at [1443, 84] on icon at bounding box center [1443, 82] width 18 height 18
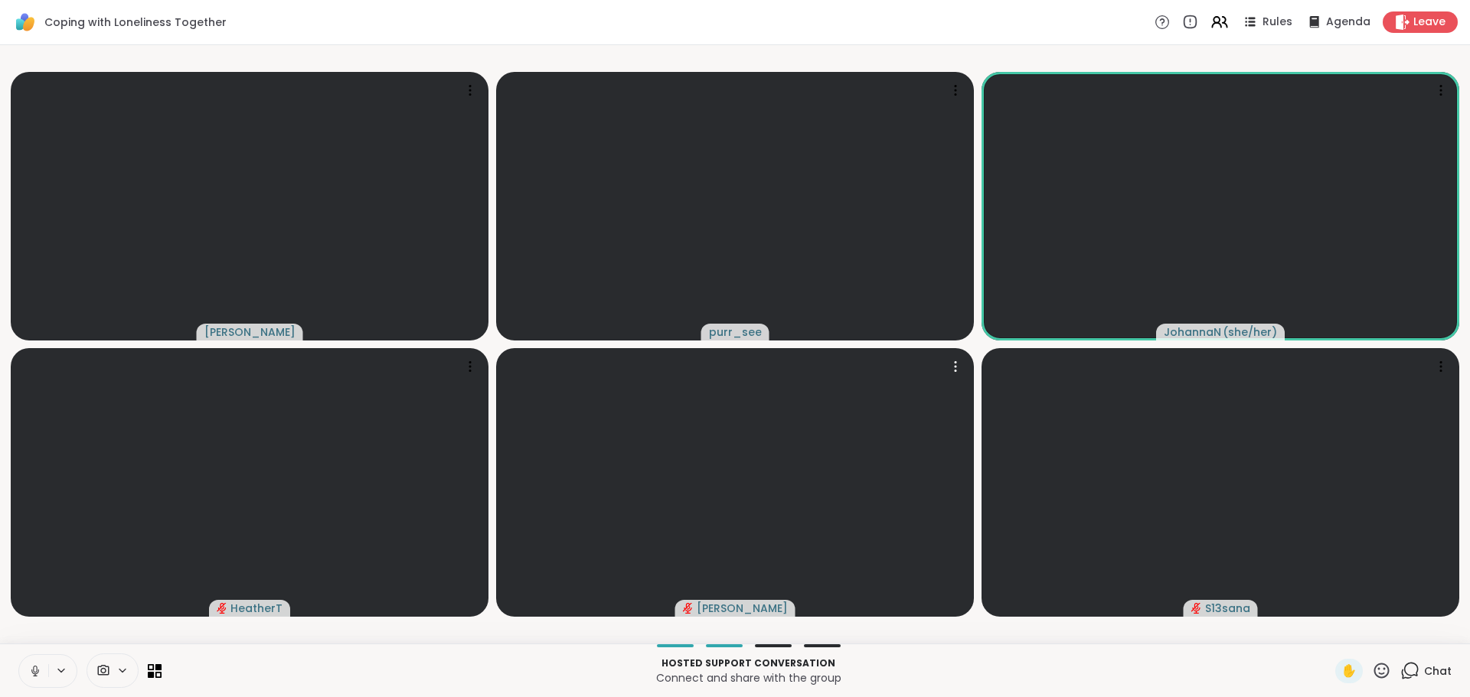
scroll to position [0, 11]
click at [752, 44] on div "Coping with Loneliness Together Rules Agenda Leave" at bounding box center [735, 22] width 1470 height 45
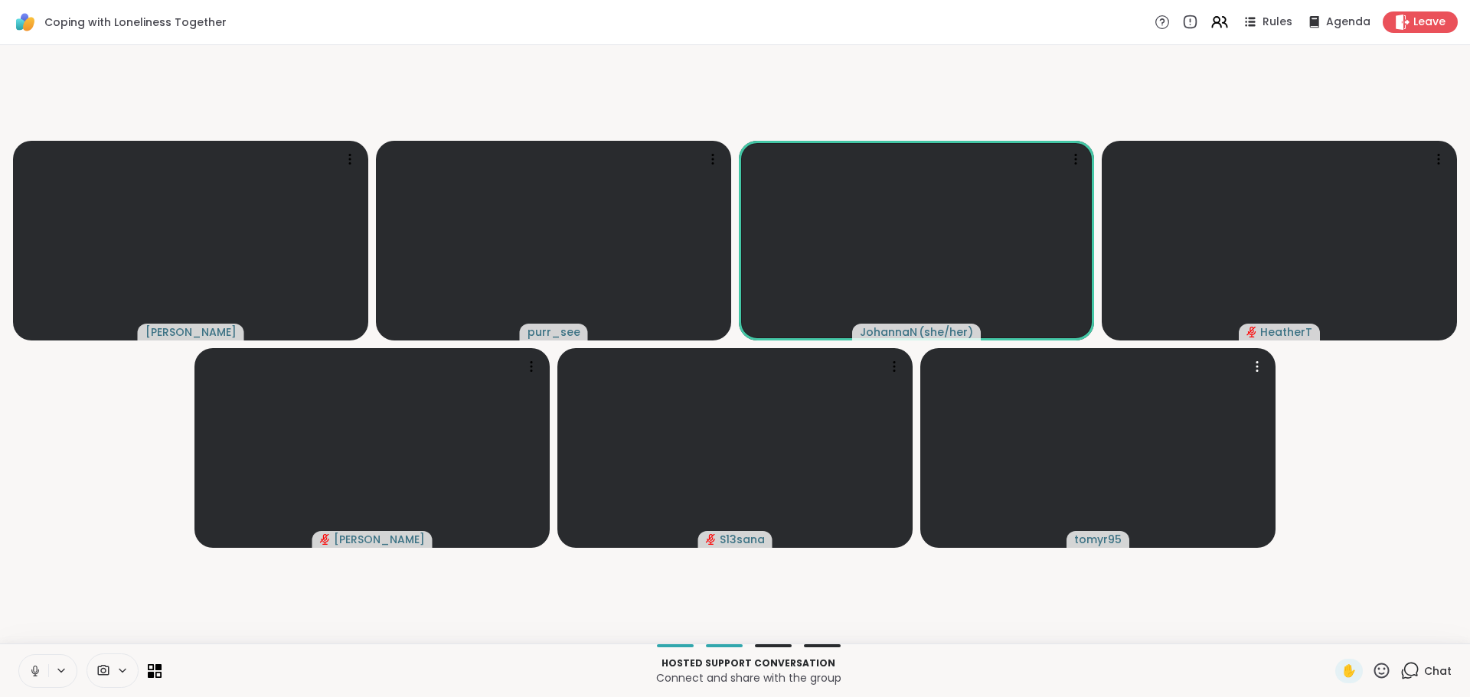
click at [1256, 370] on icon at bounding box center [1257, 371] width 2 height 2
click at [1323, 436] on video-player-container "[PERSON_NAME] purr_see [PERSON_NAME] ( she/her ) [PERSON_NAME] S13sana tomyr95 …" at bounding box center [734, 344] width 1451 height 586
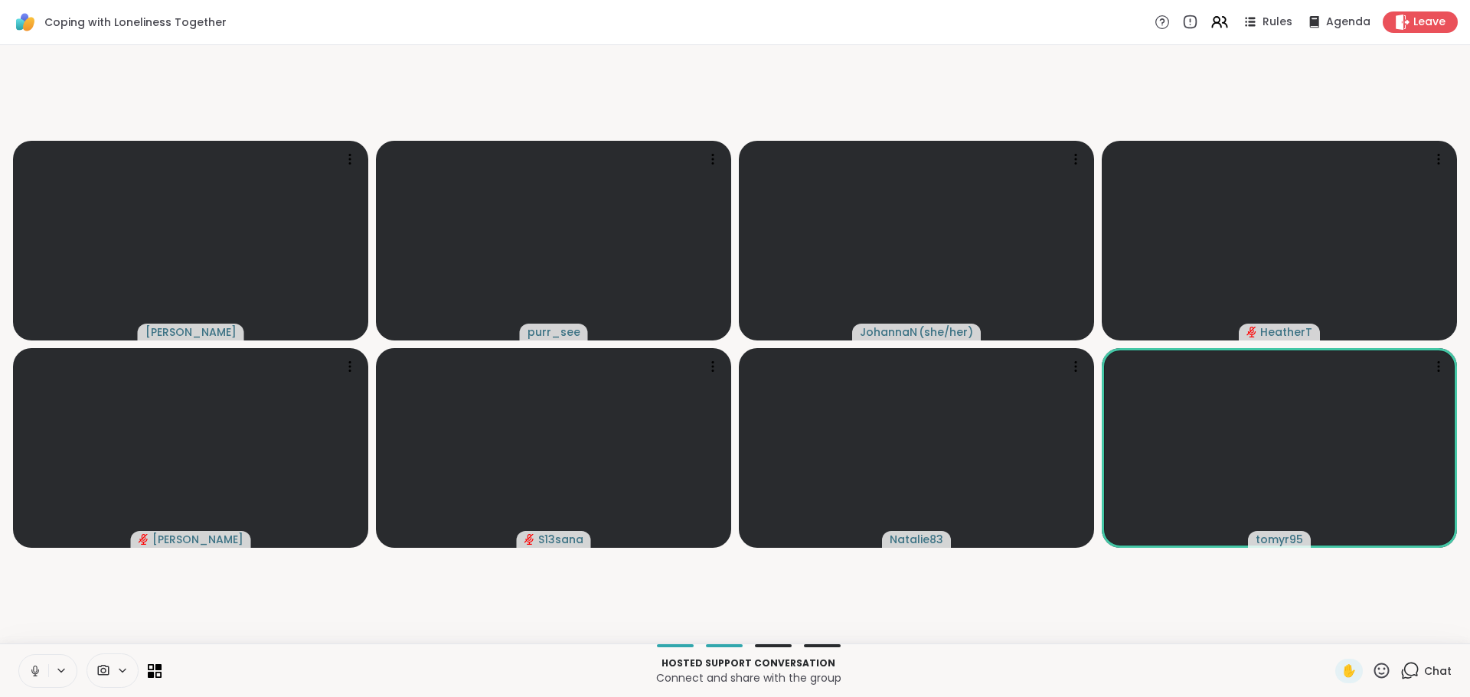
click at [474, 576] on video-player-container "[PERSON_NAME] purr_see [PERSON_NAME] ( she/her ) [PERSON_NAME] S13sana Natalie8…" at bounding box center [734, 344] width 1451 height 586
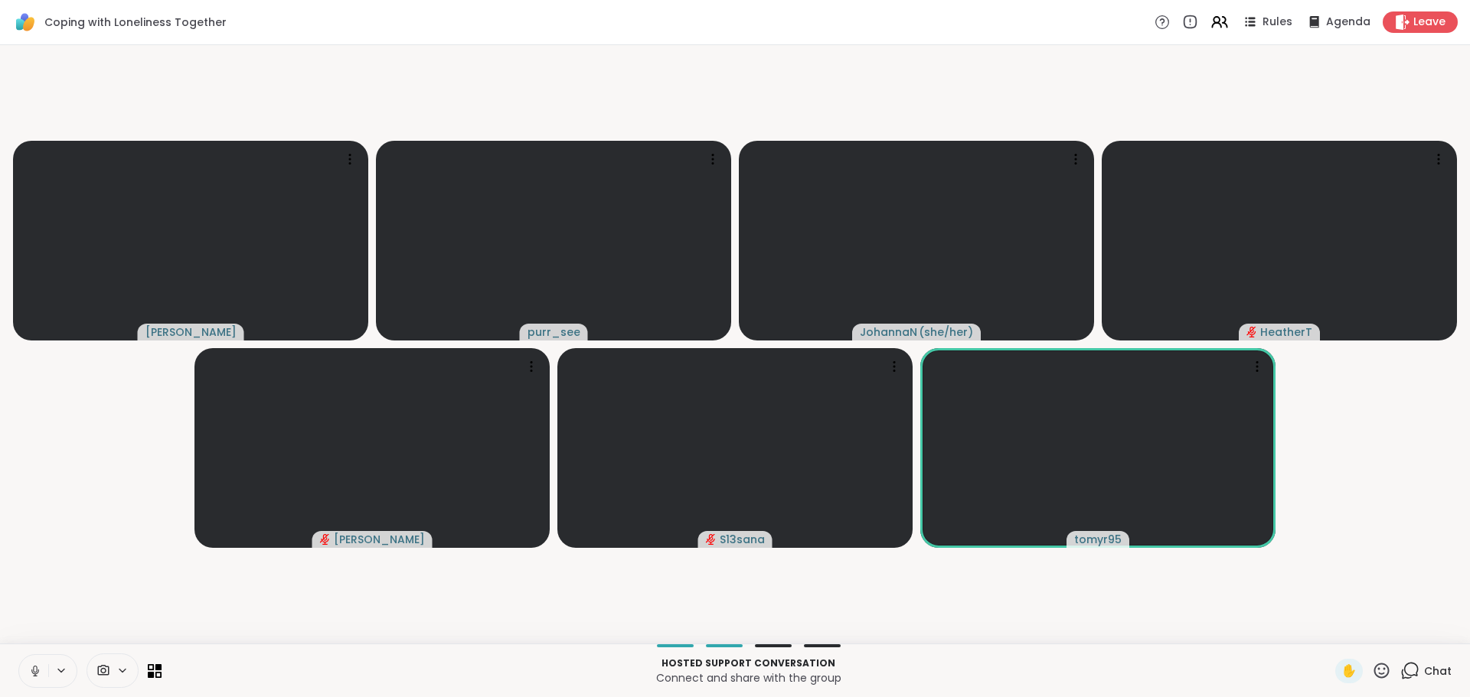
click at [28, 674] on icon at bounding box center [35, 671] width 14 height 14
click at [41, 564] on video-player-container "[PERSON_NAME] purr_see [PERSON_NAME] ( she/her ) [PERSON_NAME] S13sana tomyr95" at bounding box center [734, 344] width 1451 height 586
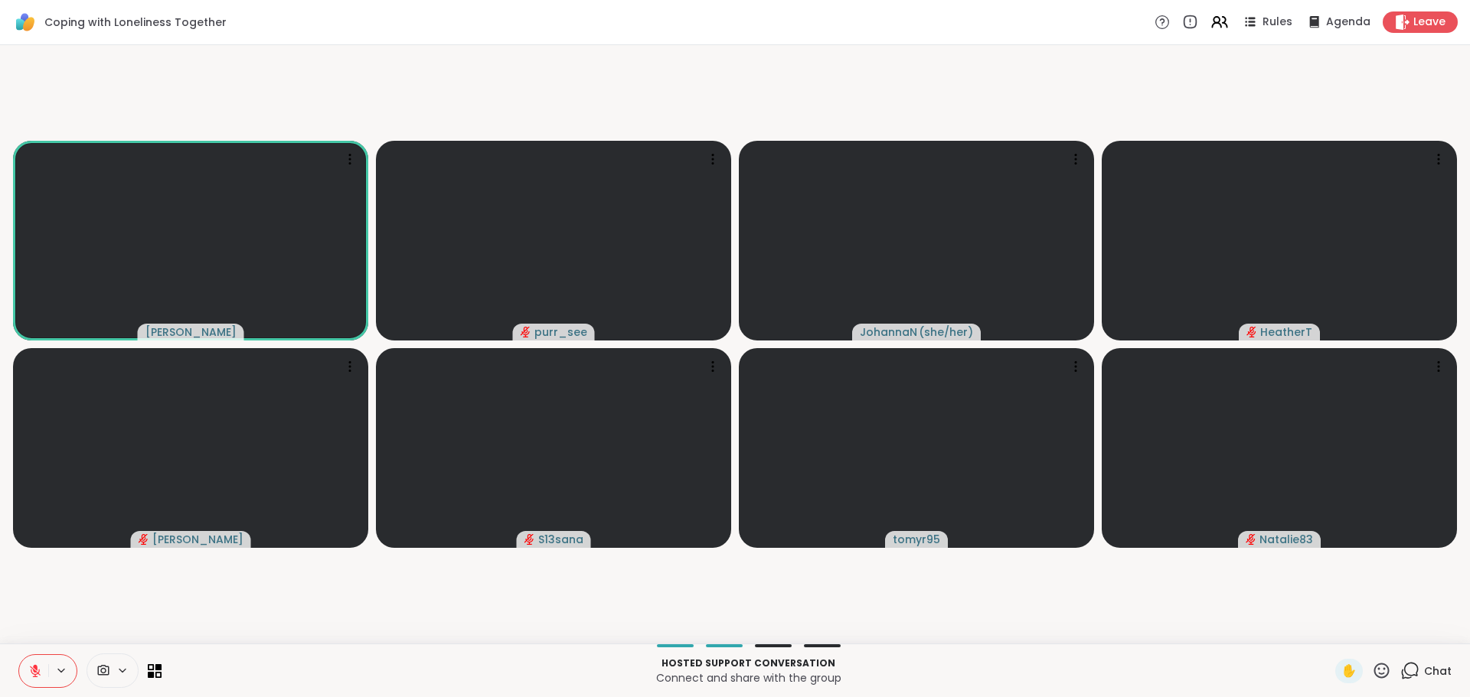
click at [28, 671] on icon at bounding box center [35, 671] width 14 height 14
click at [66, 612] on video-player-container "[PERSON_NAME] purr_see [PERSON_NAME] ( she/her ) [PERSON_NAME] S13sana tomyr95 …" at bounding box center [734, 344] width 1451 height 586
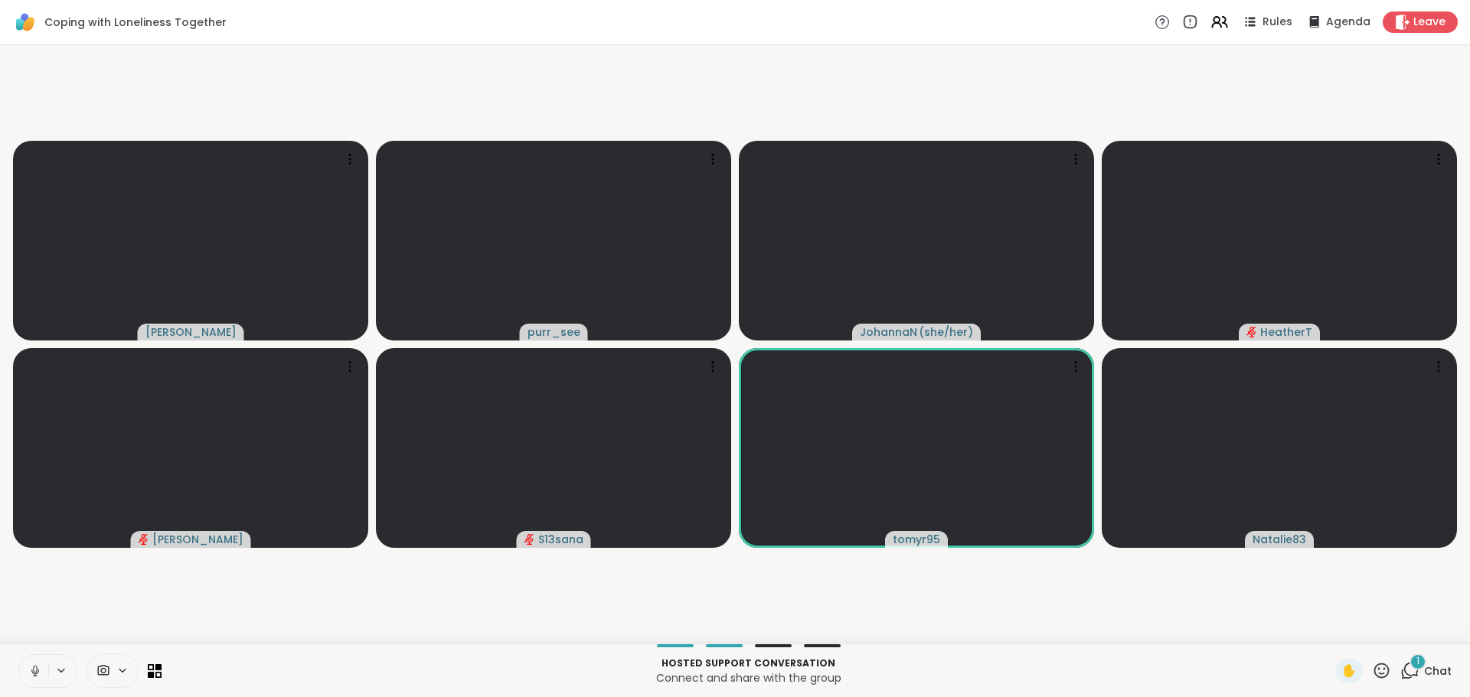
click at [1424, 664] on span "Chat" at bounding box center [1438, 671] width 28 height 15
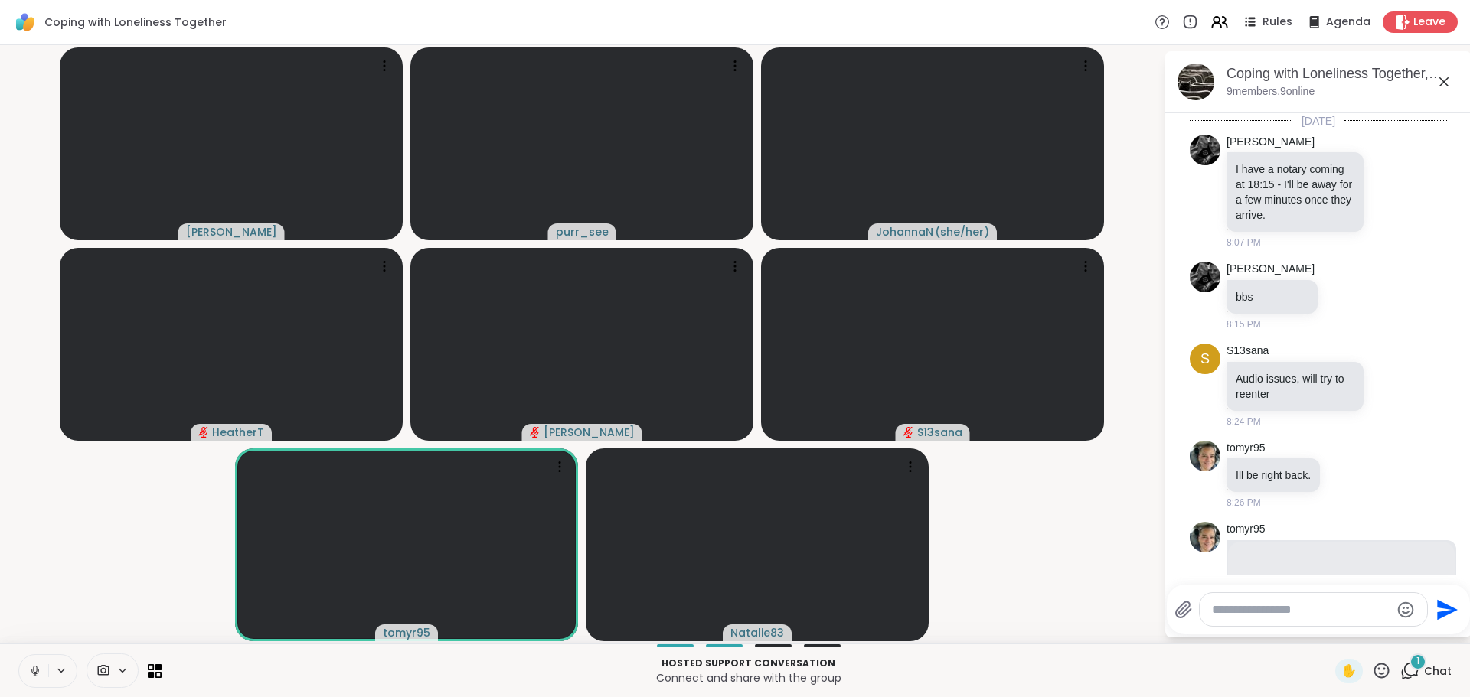
scroll to position [496, 0]
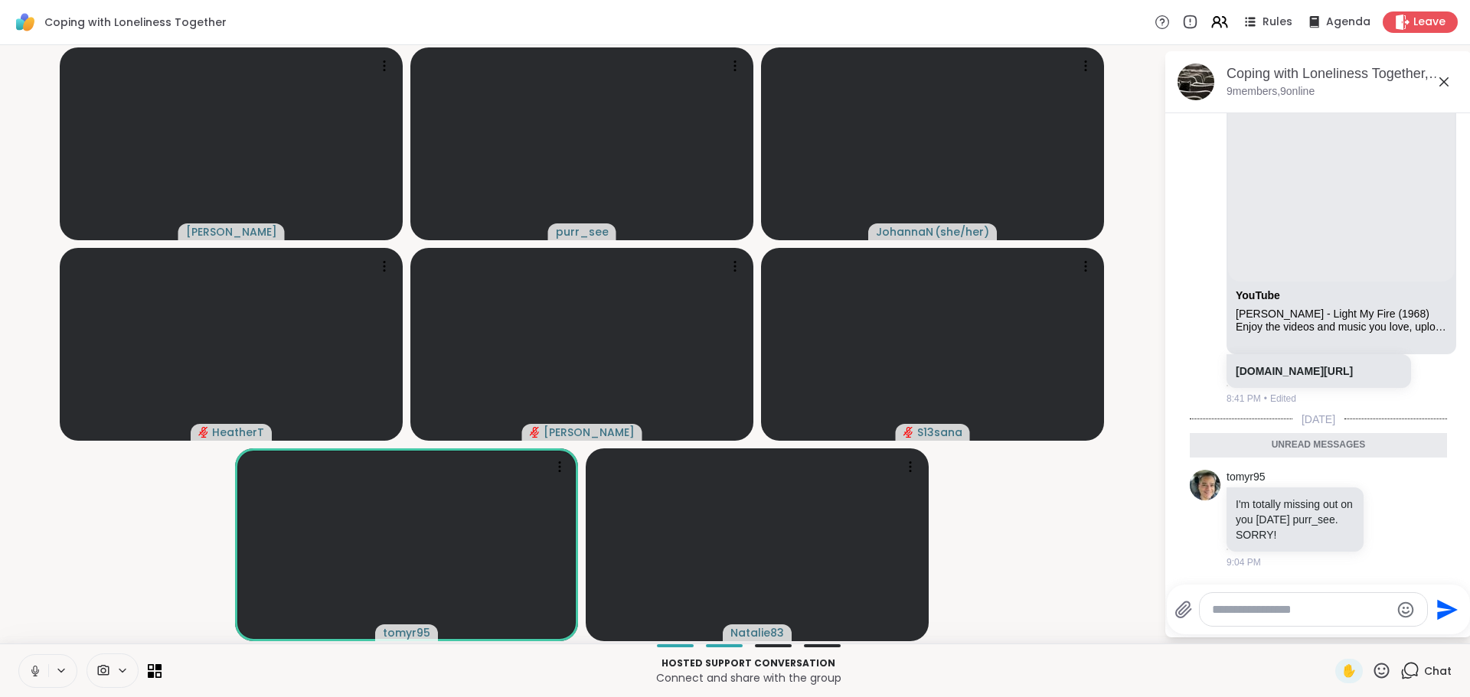
click at [1268, 615] on textarea "Type your message" at bounding box center [1301, 609] width 178 height 15
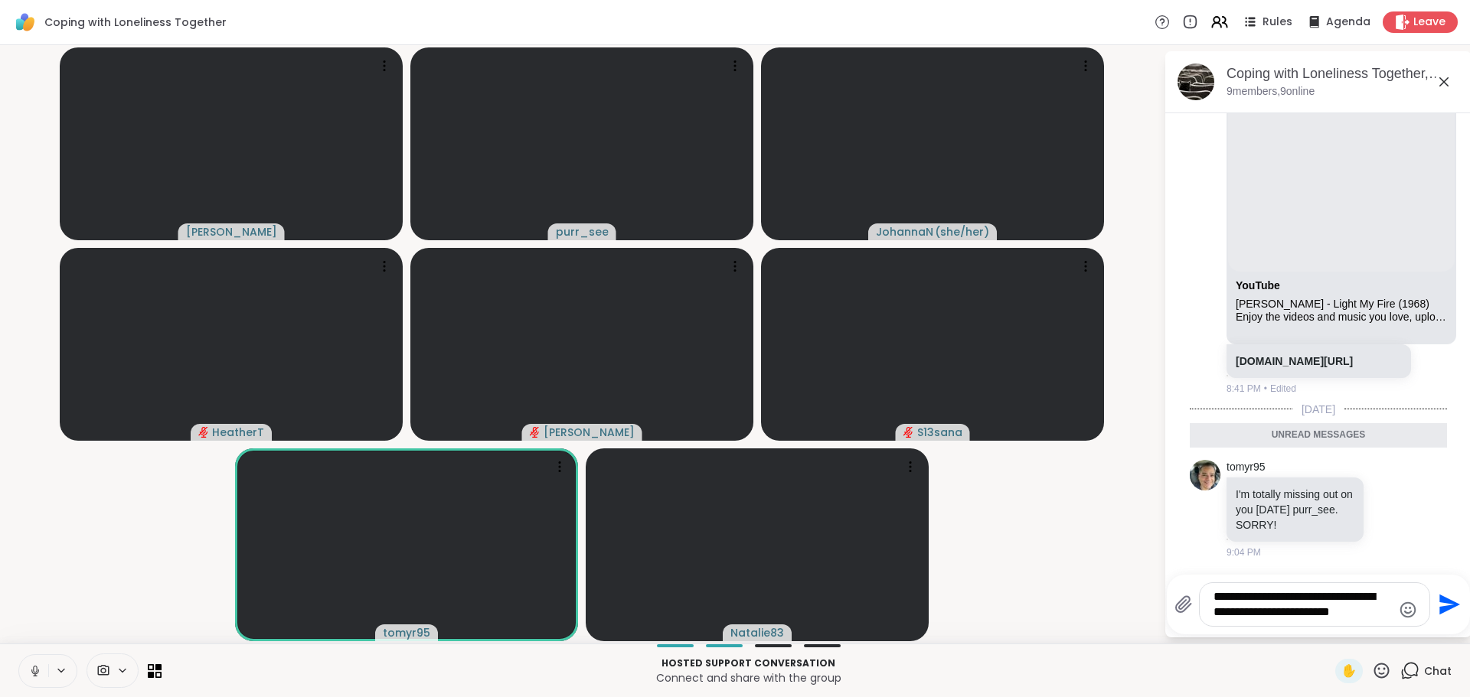
type textarea "**********"
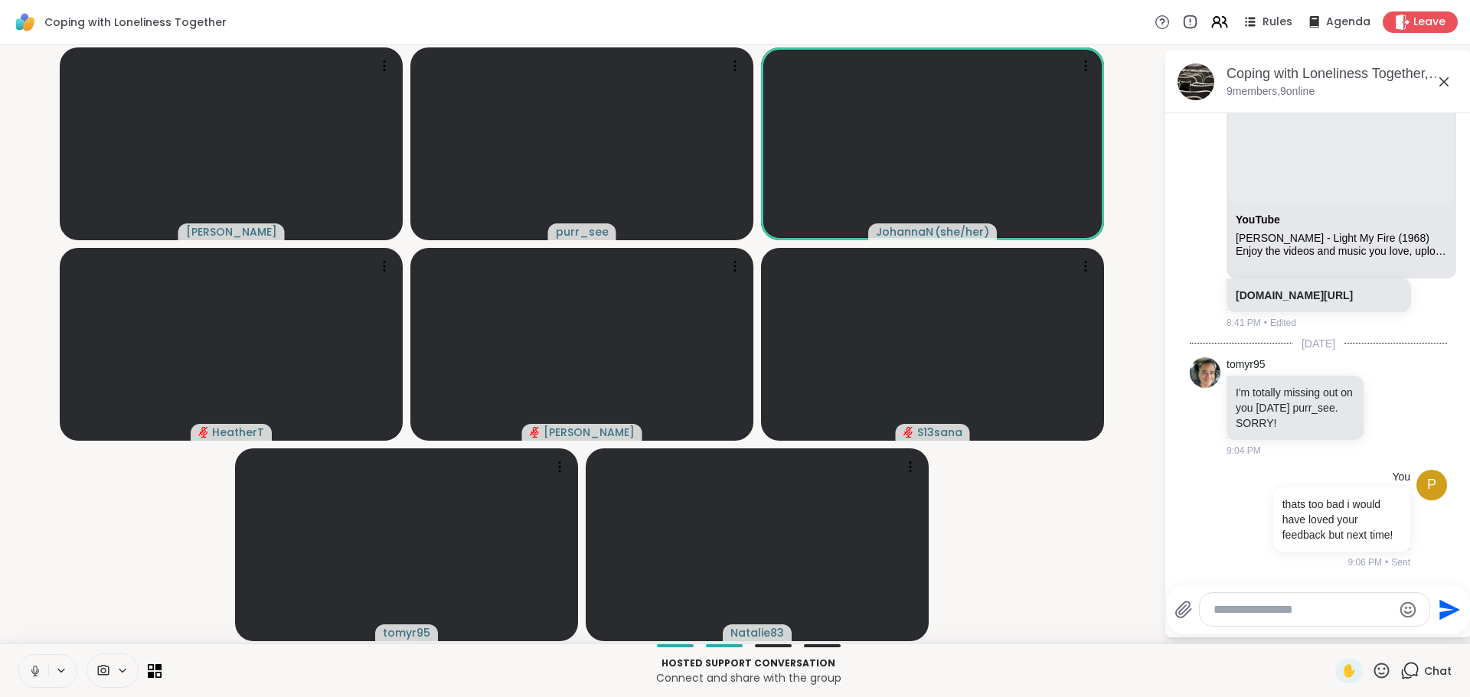
scroll to position [587, 0]
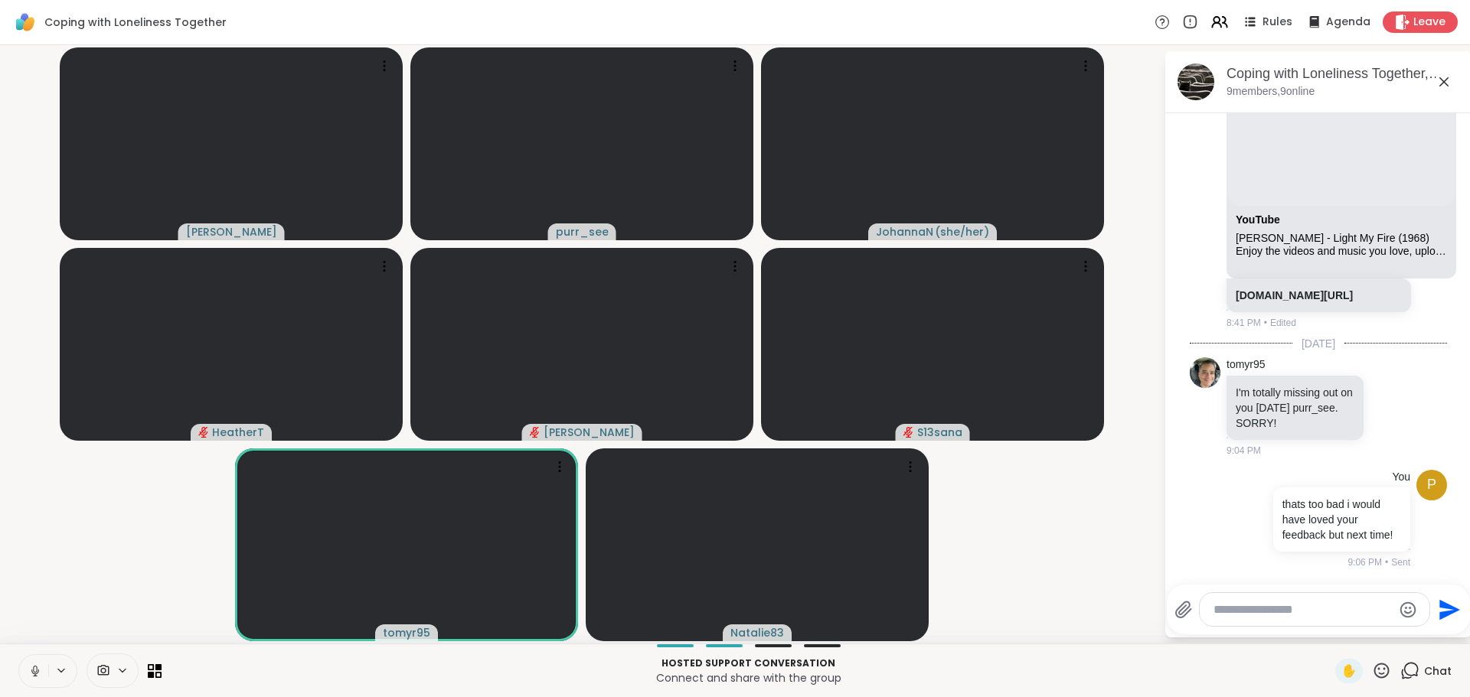
click at [1095, 498] on video-player-container "[PERSON_NAME] purr_see [PERSON_NAME] ( she/her ) [PERSON_NAME] S13sana tomyr95 …" at bounding box center [581, 344] width 1145 height 586
click at [1374, 674] on icon at bounding box center [1381, 670] width 15 height 15
click at [1329, 625] on span "❤️" at bounding box center [1336, 631] width 15 height 18
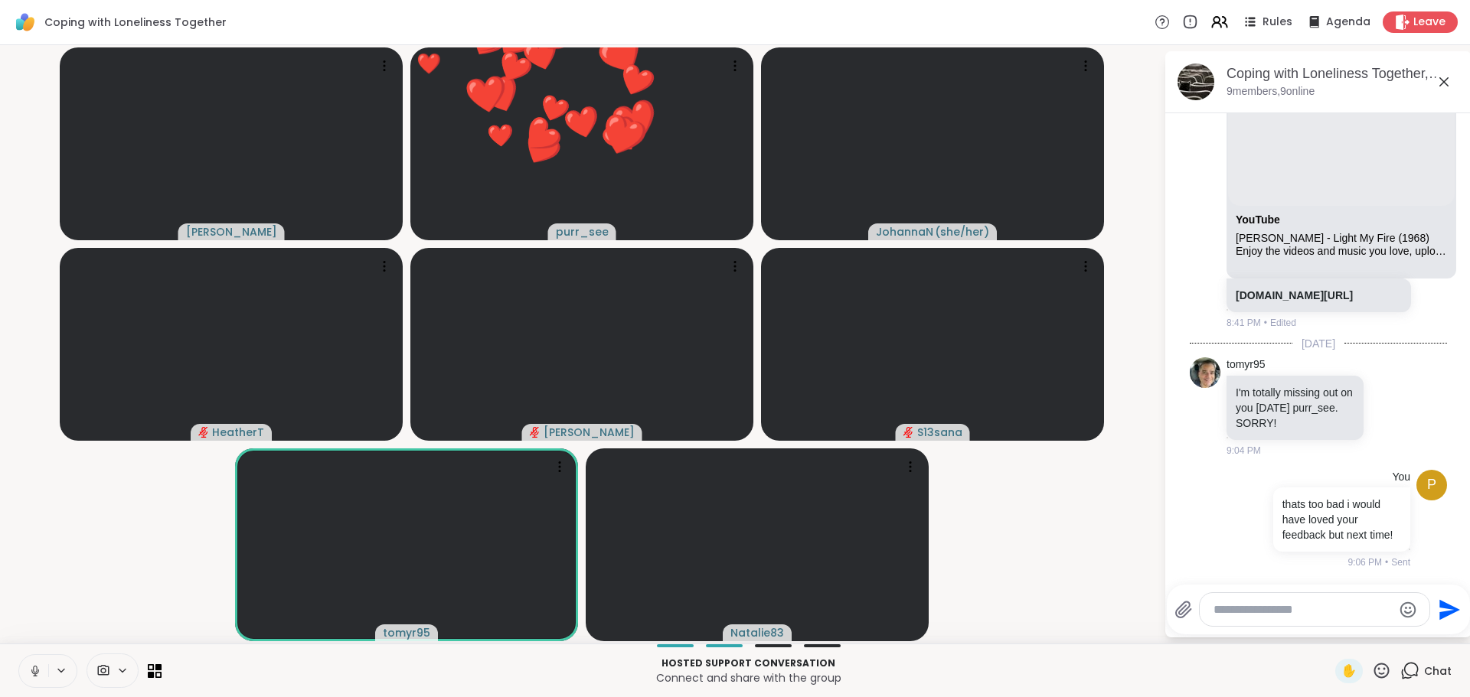
click at [1098, 587] on video-player-container "[PERSON_NAME] ❤️ purr_see ❤️ ❤️ ❤️ ❤️ ❤️ ❤️ ❤️ ❤️ ❤️ ❤️ ❤️ ❤️ ❤️ ❤️ ❤️ ❤️ ❤️ ❤️…" at bounding box center [581, 344] width 1145 height 586
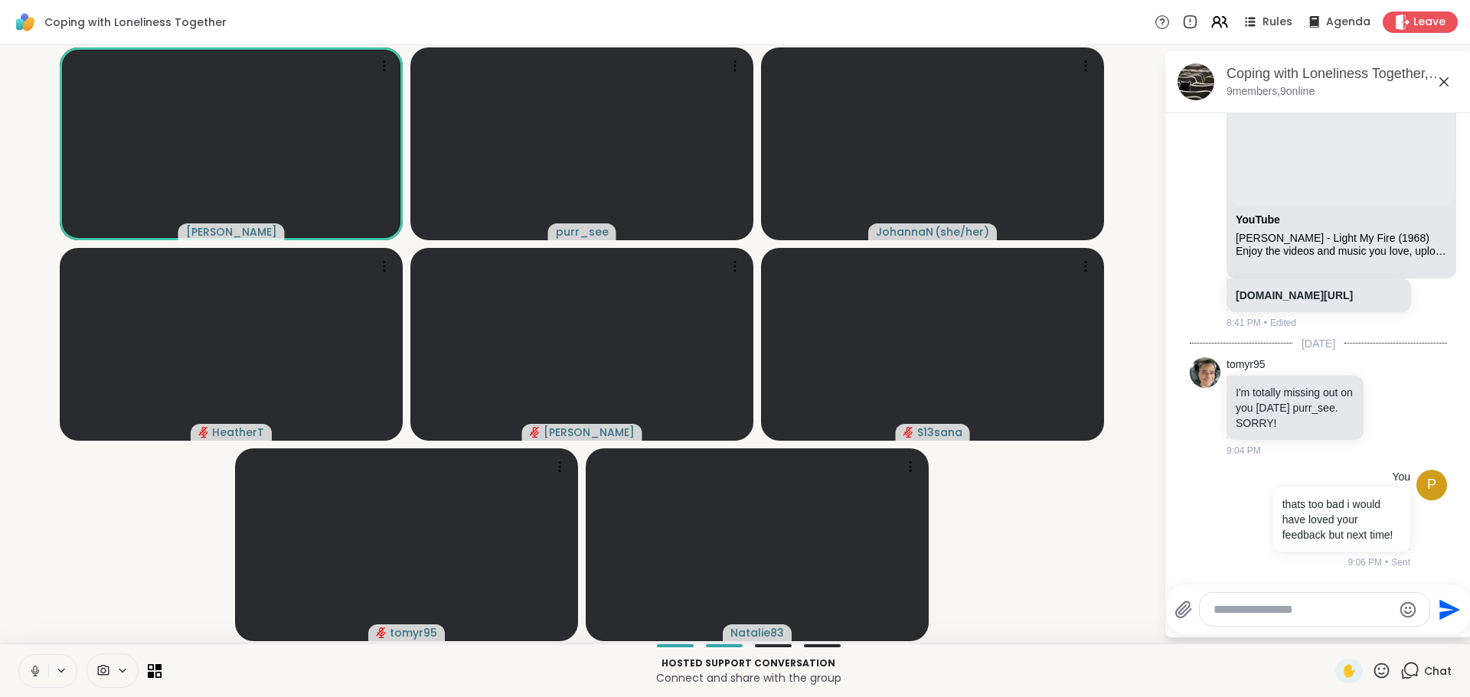
click at [28, 671] on icon at bounding box center [35, 671] width 14 height 14
click at [105, 547] on video-player-container "[PERSON_NAME] purr_see [PERSON_NAME] ( she/her ) [PERSON_NAME] S13sana tomyr95 …" at bounding box center [581, 344] width 1145 height 586
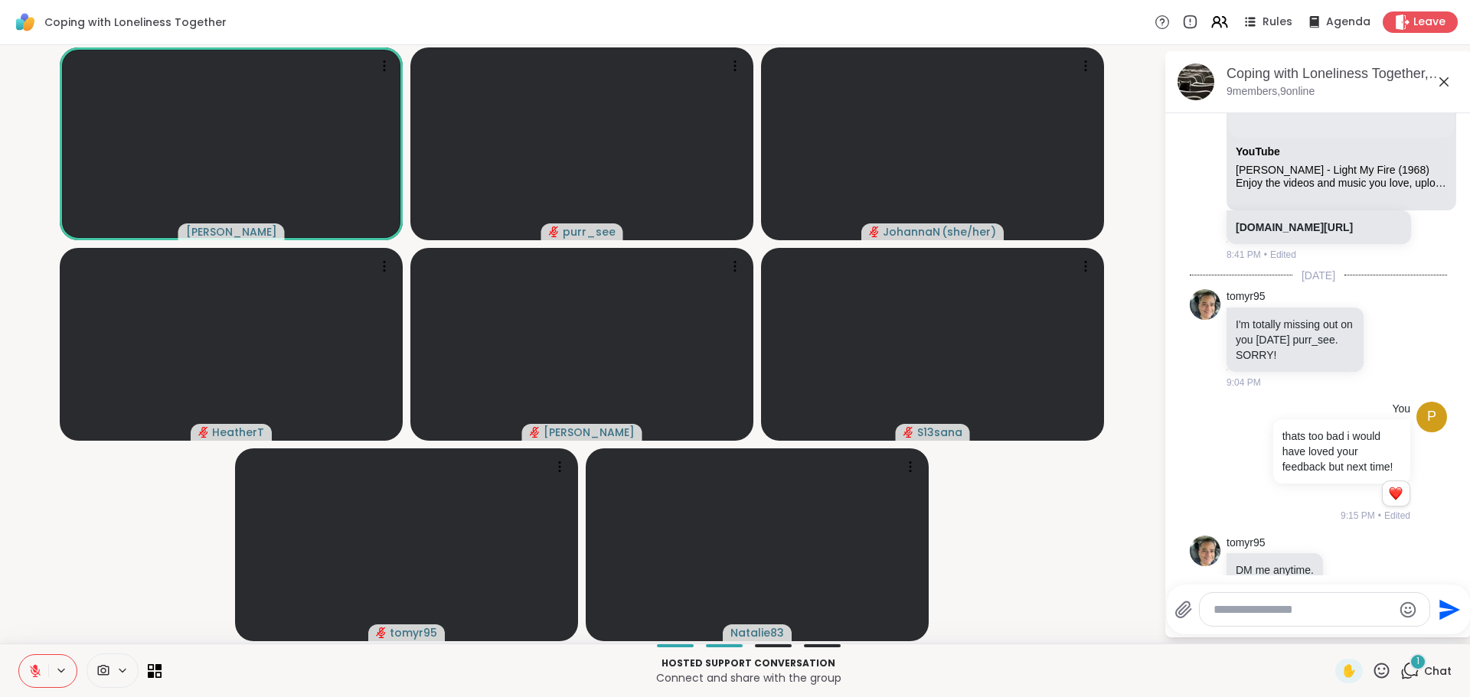
scroll to position [690, 0]
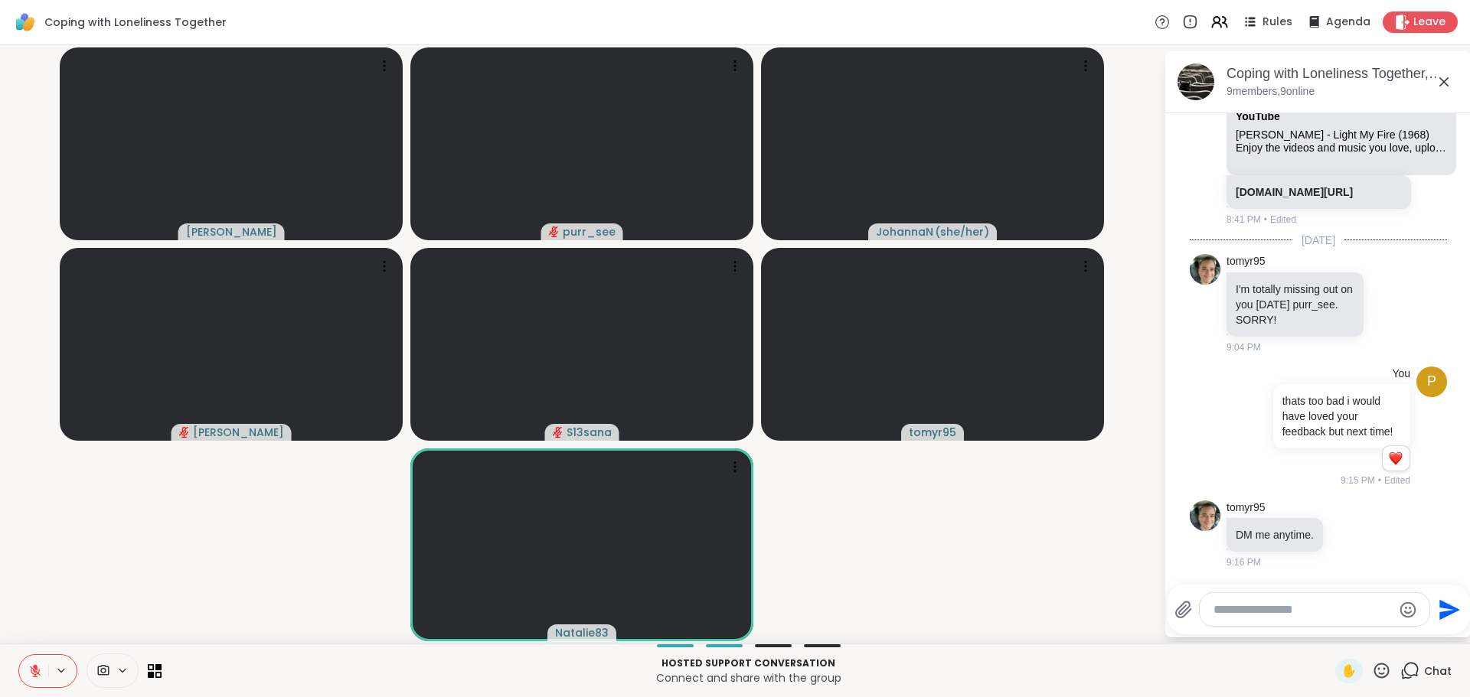
click at [1343, 535] on icon at bounding box center [1350, 534] width 14 height 15
click at [1343, 505] on div "Select Reaction: Heart" at bounding box center [1350, 510] width 14 height 14
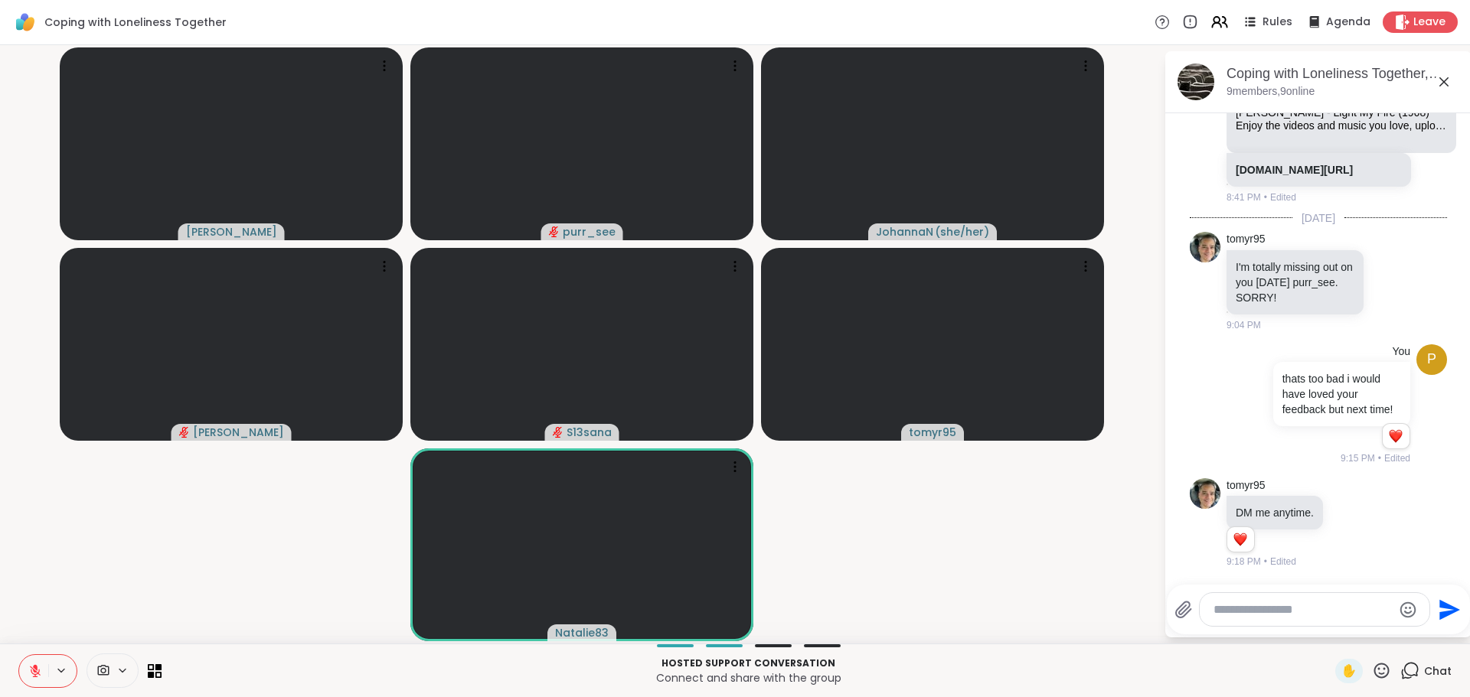
click at [891, 556] on video-player-container "[PERSON_NAME] purr_see [PERSON_NAME] ( she/her ) [PERSON_NAME] S13sana tomyr95 …" at bounding box center [581, 344] width 1145 height 586
click at [227, 559] on video-player-container "[PERSON_NAME] purr_see [PERSON_NAME] ( she/her ) [PERSON_NAME] S13sana tomyr95 …" at bounding box center [581, 344] width 1145 height 586
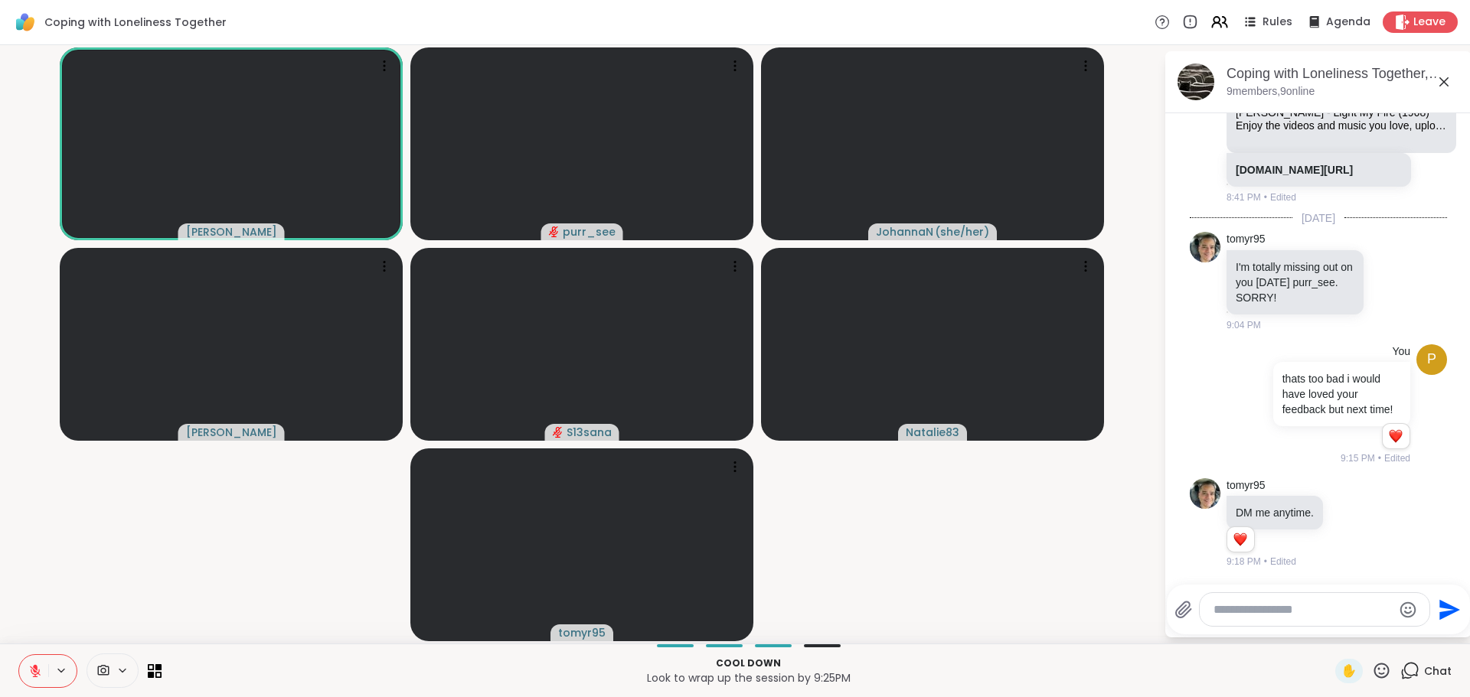
click at [134, 589] on video-player-container "[PERSON_NAME] purr_see [PERSON_NAME] ( she/her ) [PERSON_NAME] S13sana Natalie8…" at bounding box center [581, 344] width 1145 height 586
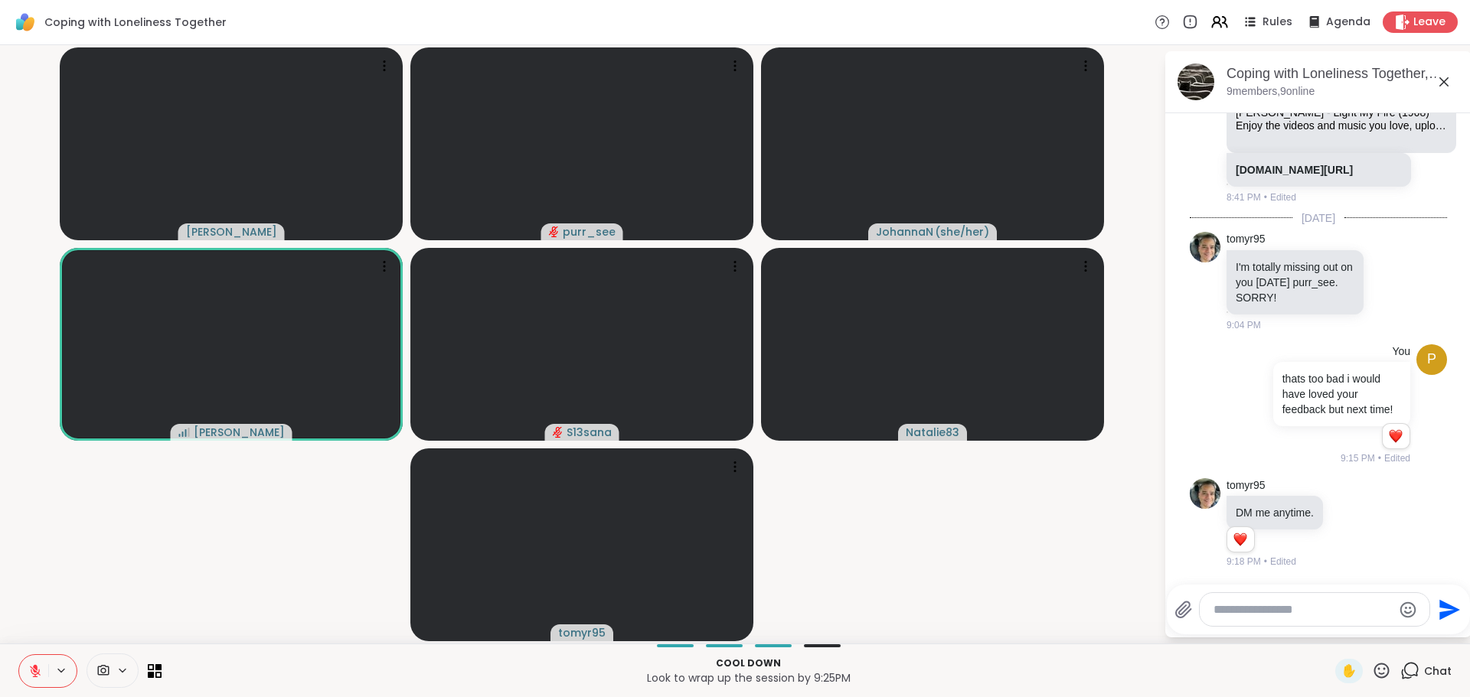
click at [132, 516] on video-player-container "[PERSON_NAME] purr_see [PERSON_NAME] ( she/her ) [PERSON_NAME] S13sana Natalie8…" at bounding box center [581, 344] width 1145 height 586
click at [1268, 603] on textarea "Type your message" at bounding box center [1302, 609] width 178 height 15
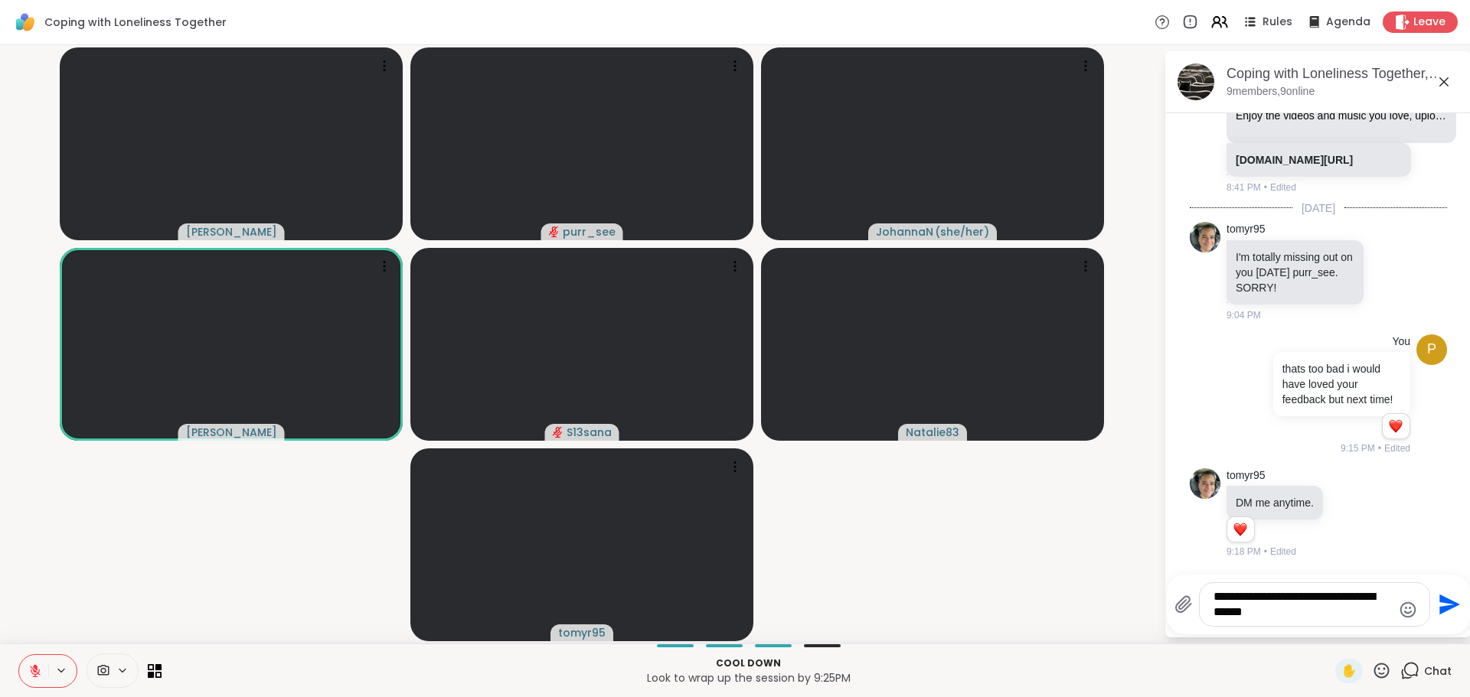
type textarea "**********"
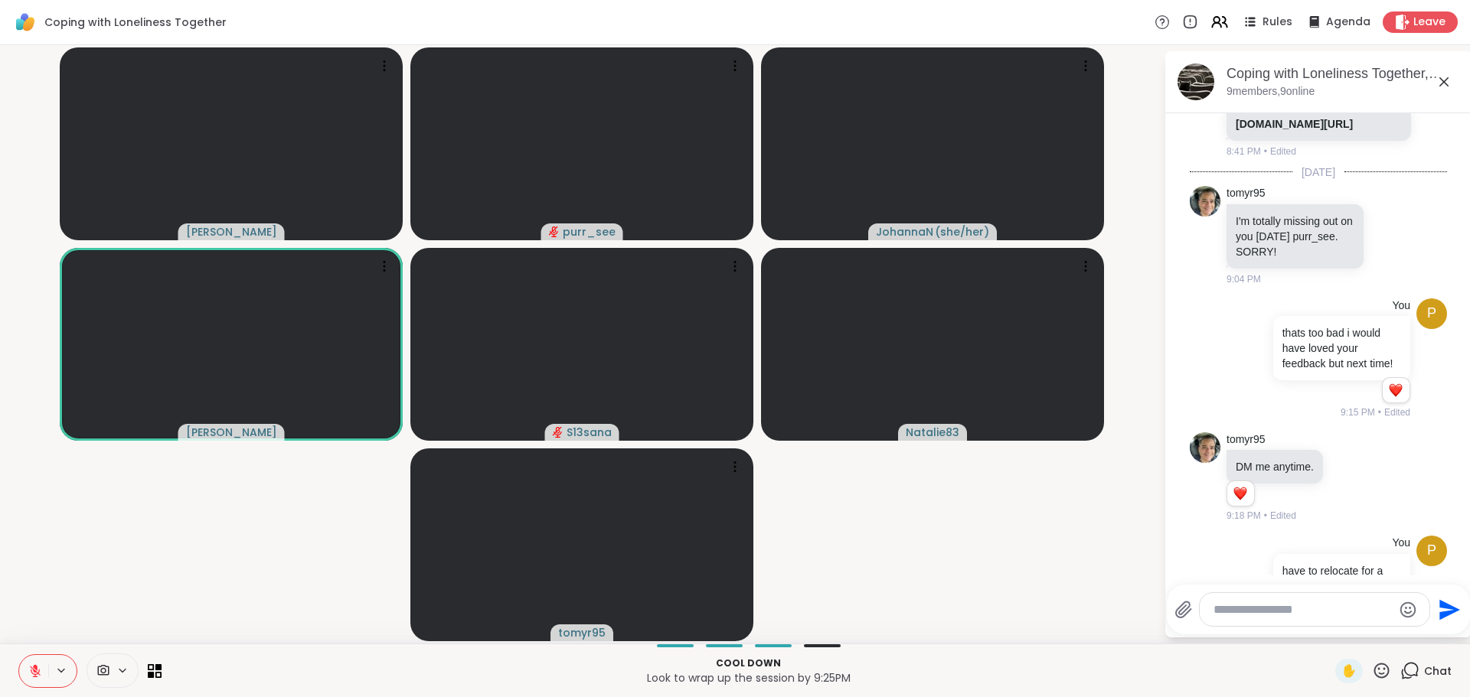
scroll to position [810, 0]
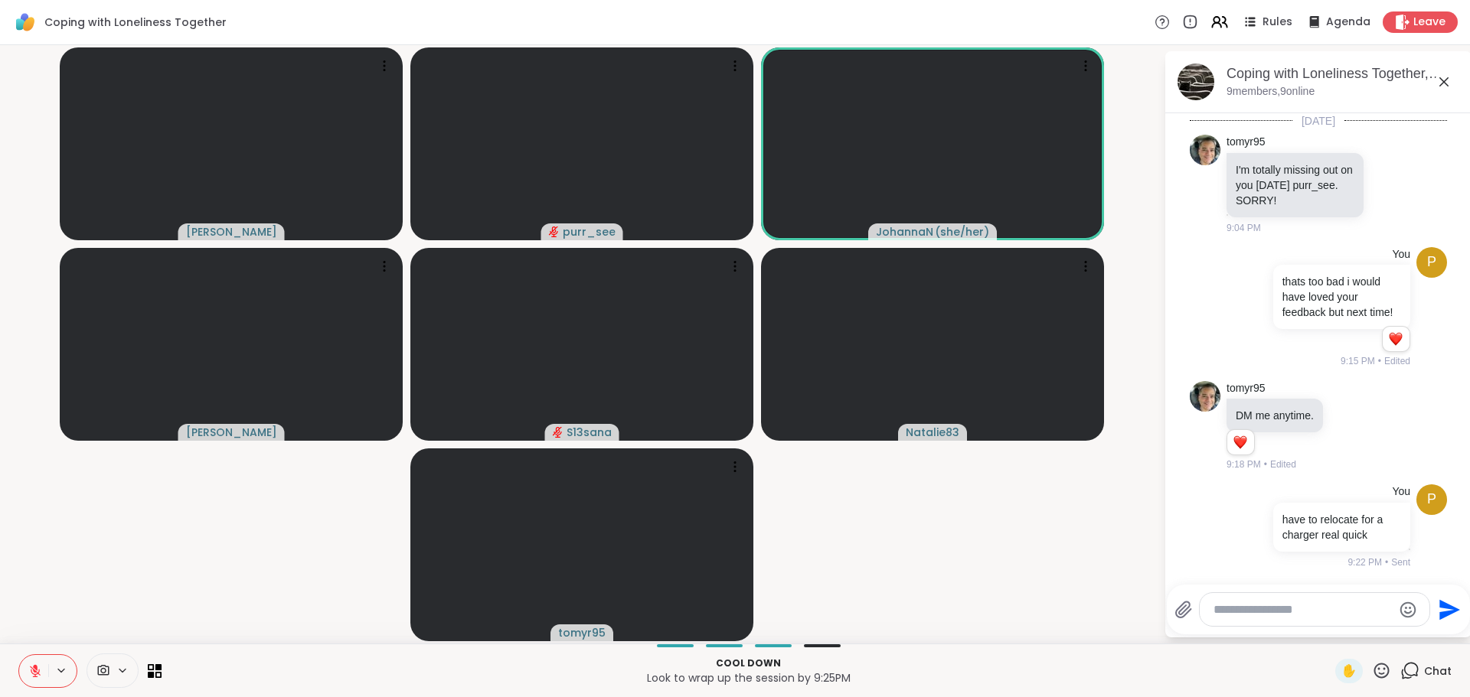
click at [0, 641] on div "[PERSON_NAME] purr_see [PERSON_NAME] ( she/her ) [PERSON_NAME] S13sana Natalie8…" at bounding box center [735, 344] width 1470 height 599
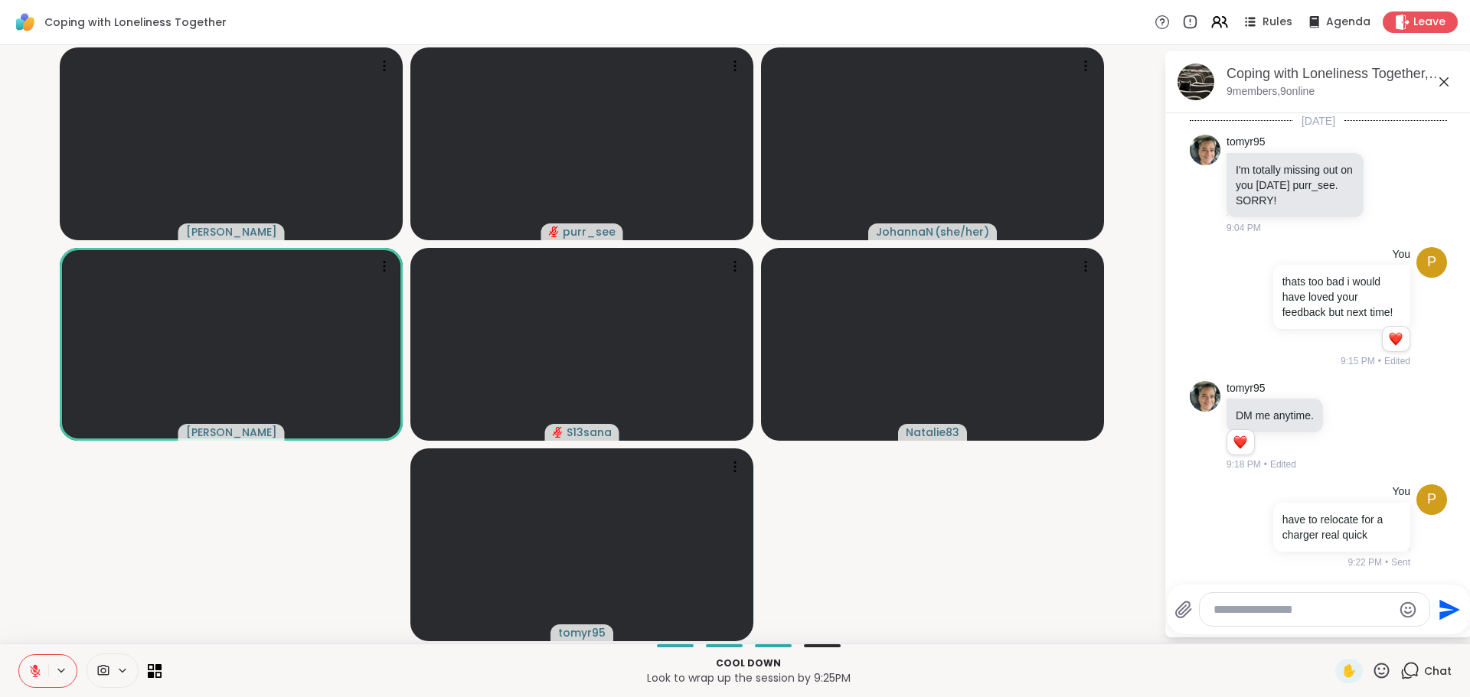
click at [30, 674] on icon at bounding box center [35, 671] width 11 height 11
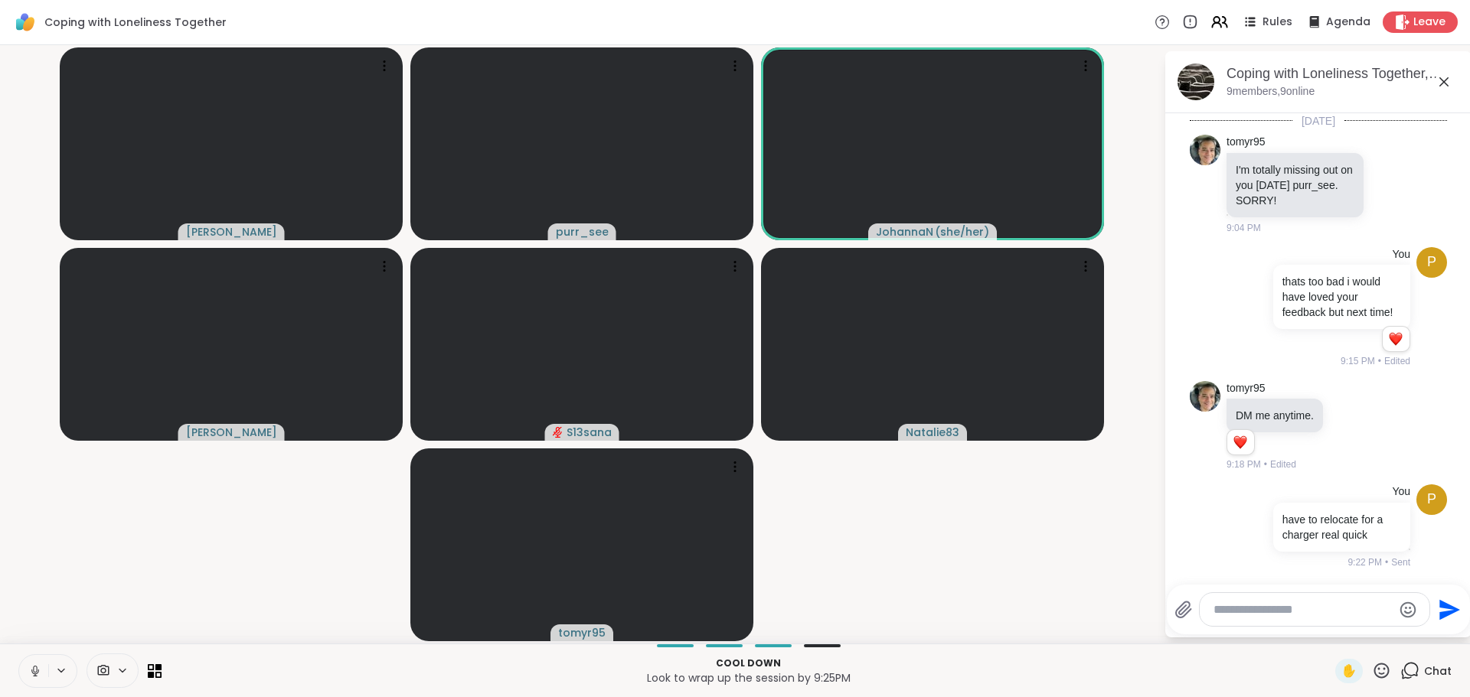
click at [75, 584] on video-player-container "[PERSON_NAME] purr_see [PERSON_NAME] ( she/her ) [PERSON_NAME] S13sana Natalie8…" at bounding box center [581, 344] width 1145 height 586
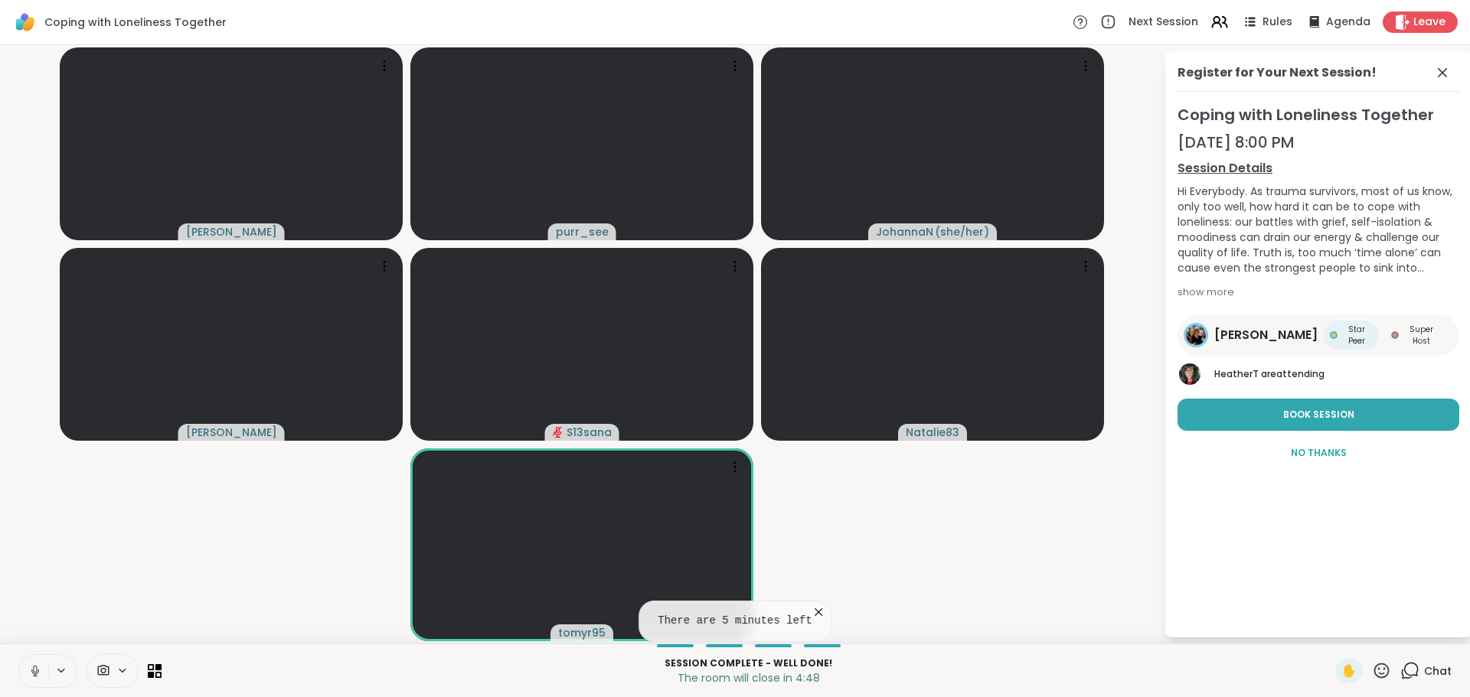
click at [1282, 401] on button "Book Session" at bounding box center [1318, 415] width 282 height 32
click at [1053, 496] on video-player-container "[PERSON_NAME] purr_see [PERSON_NAME] ( she/her ) [PERSON_NAME] S13sana Natalie8…" at bounding box center [581, 344] width 1145 height 586
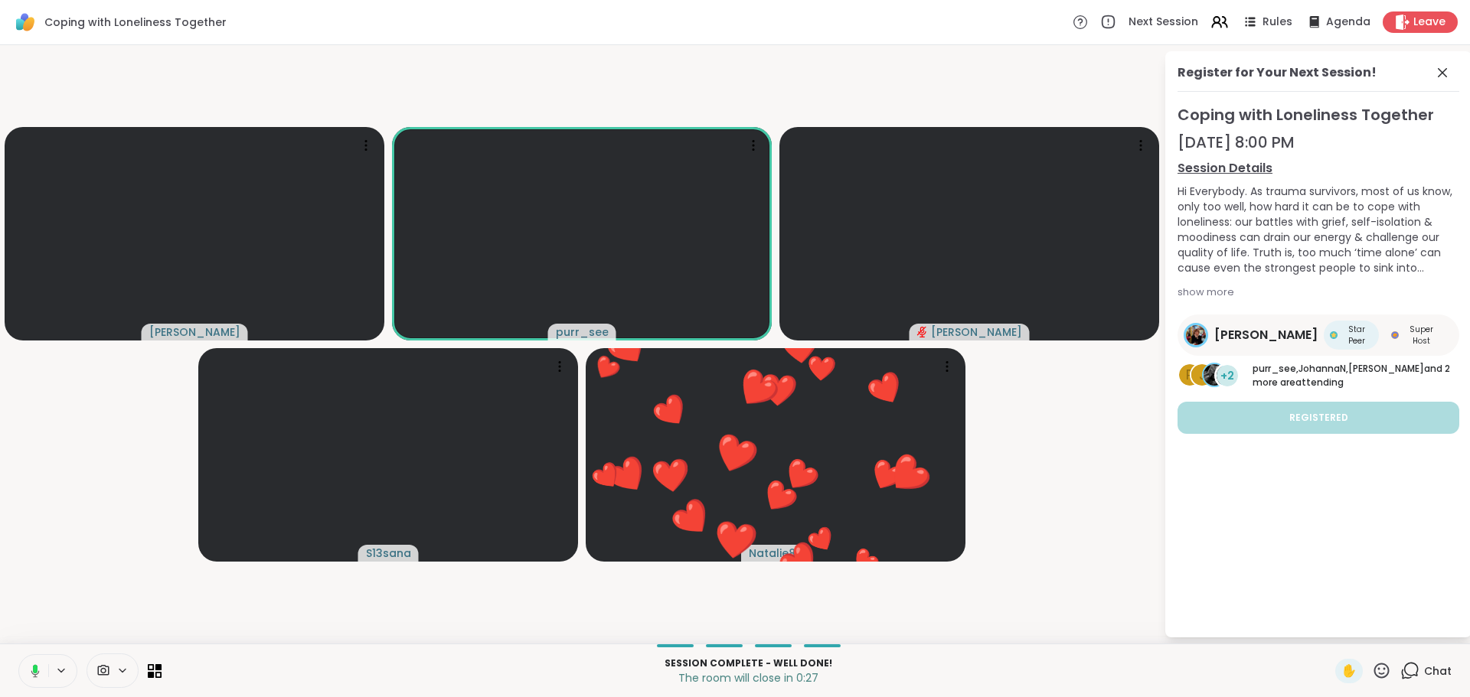
click at [1413, 22] on span "Leave" at bounding box center [1429, 22] width 32 height 15
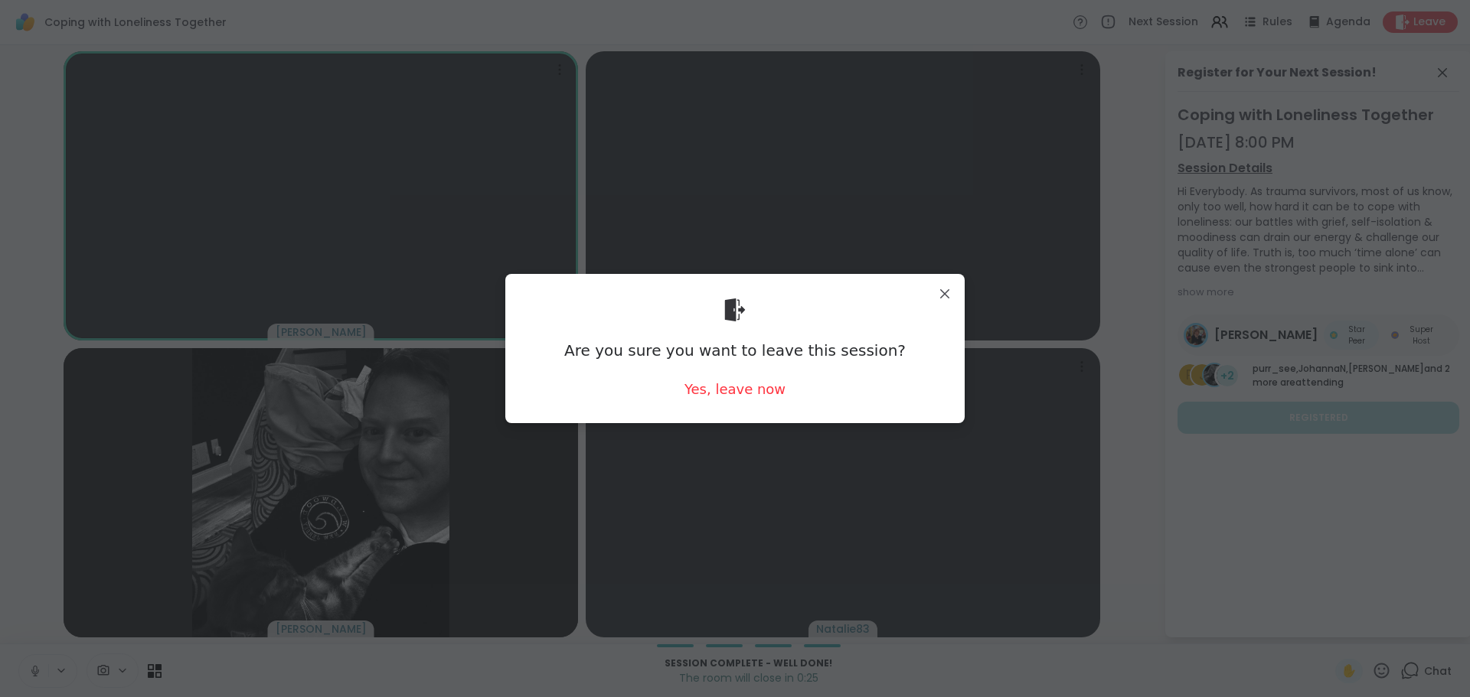
click at [733, 390] on div "Yes, leave now" at bounding box center [734, 389] width 101 height 19
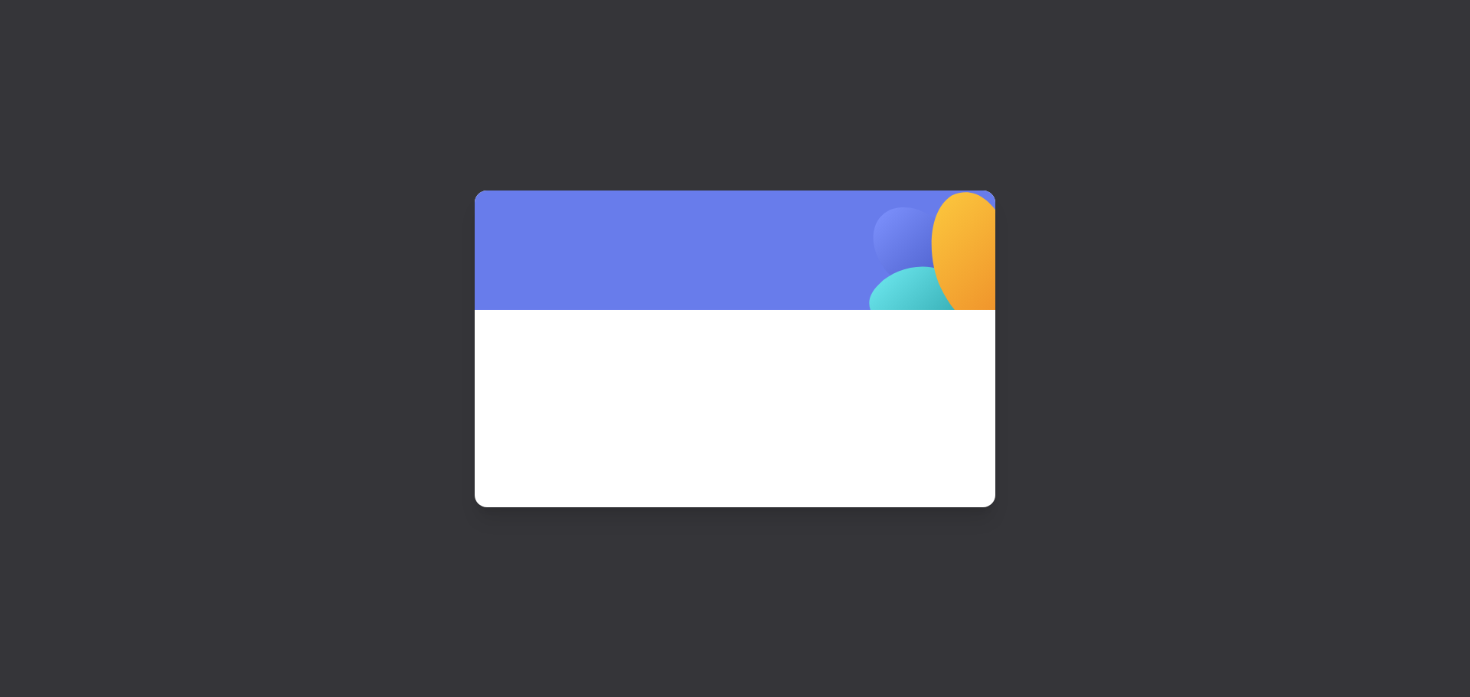
scroll to position [0, 0]
